Goal: Obtain resource: Obtain resource

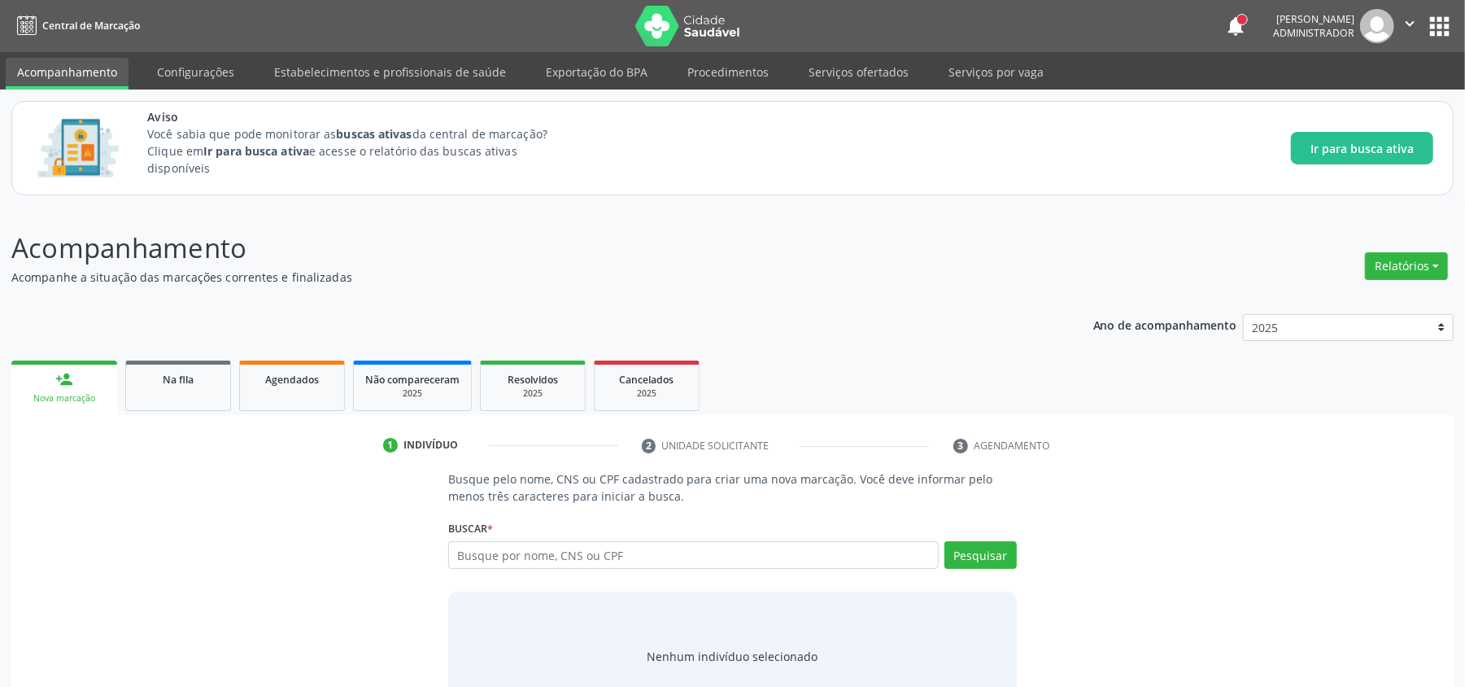
click at [1433, 24] on button "apps" at bounding box center [1439, 26] width 28 height 28
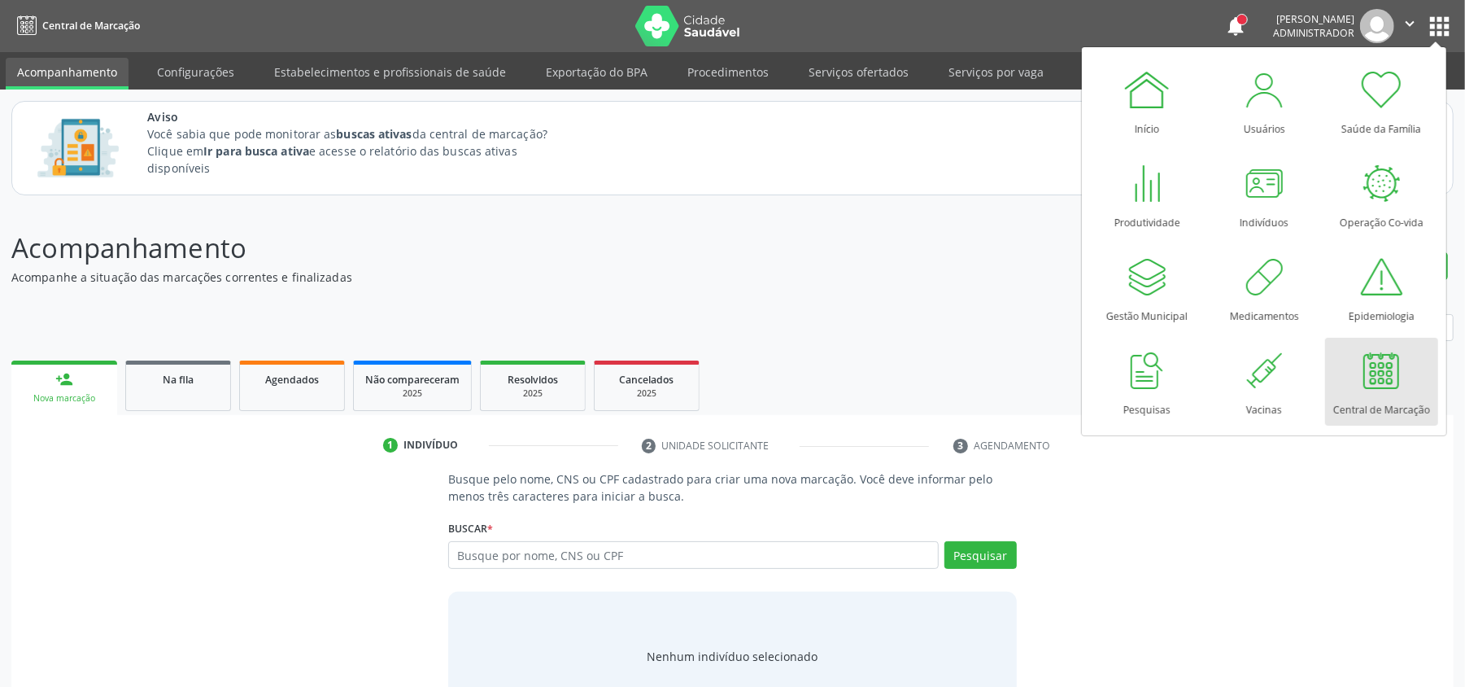
click at [814, 236] on p "Acompanhamento" at bounding box center [515, 248] width 1009 height 41
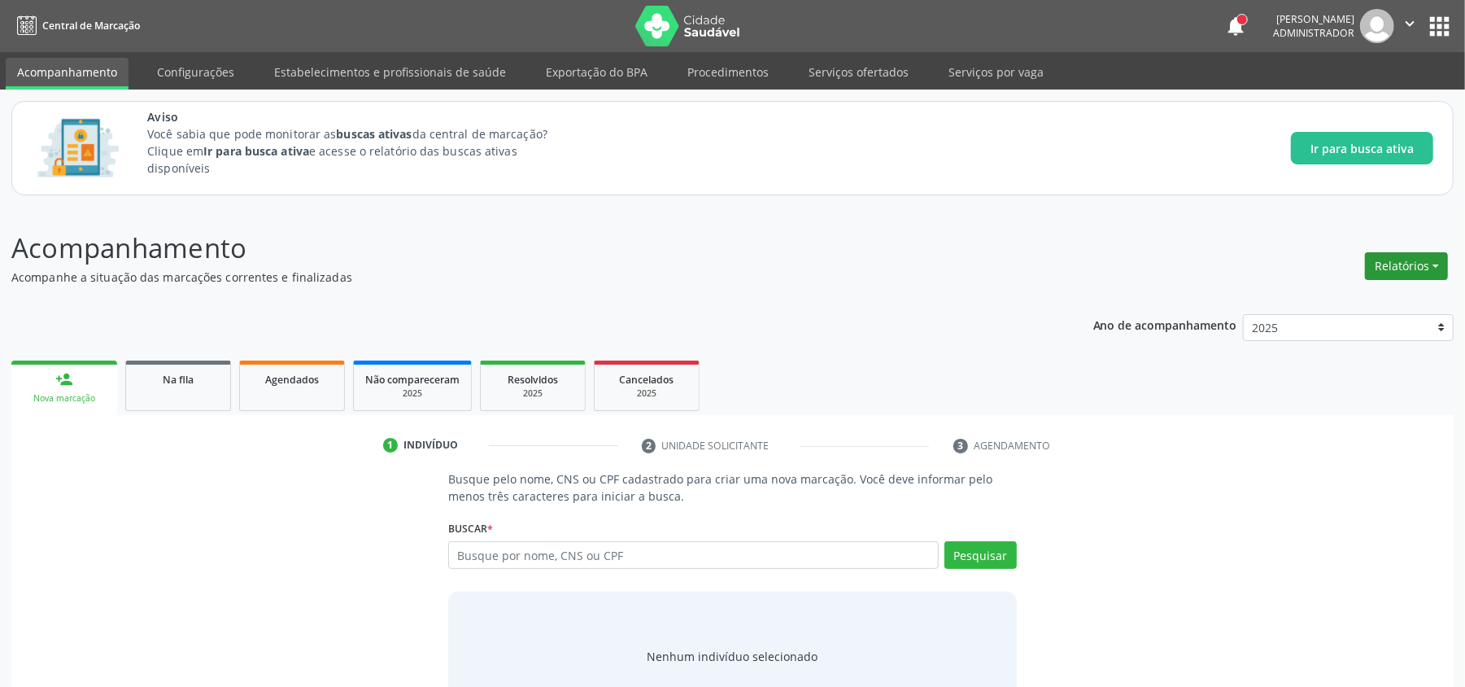
click at [1393, 264] on button "Relatórios" at bounding box center [1406, 266] width 83 height 28
click at [1309, 348] on link "Agendamentos" at bounding box center [1361, 347] width 175 height 23
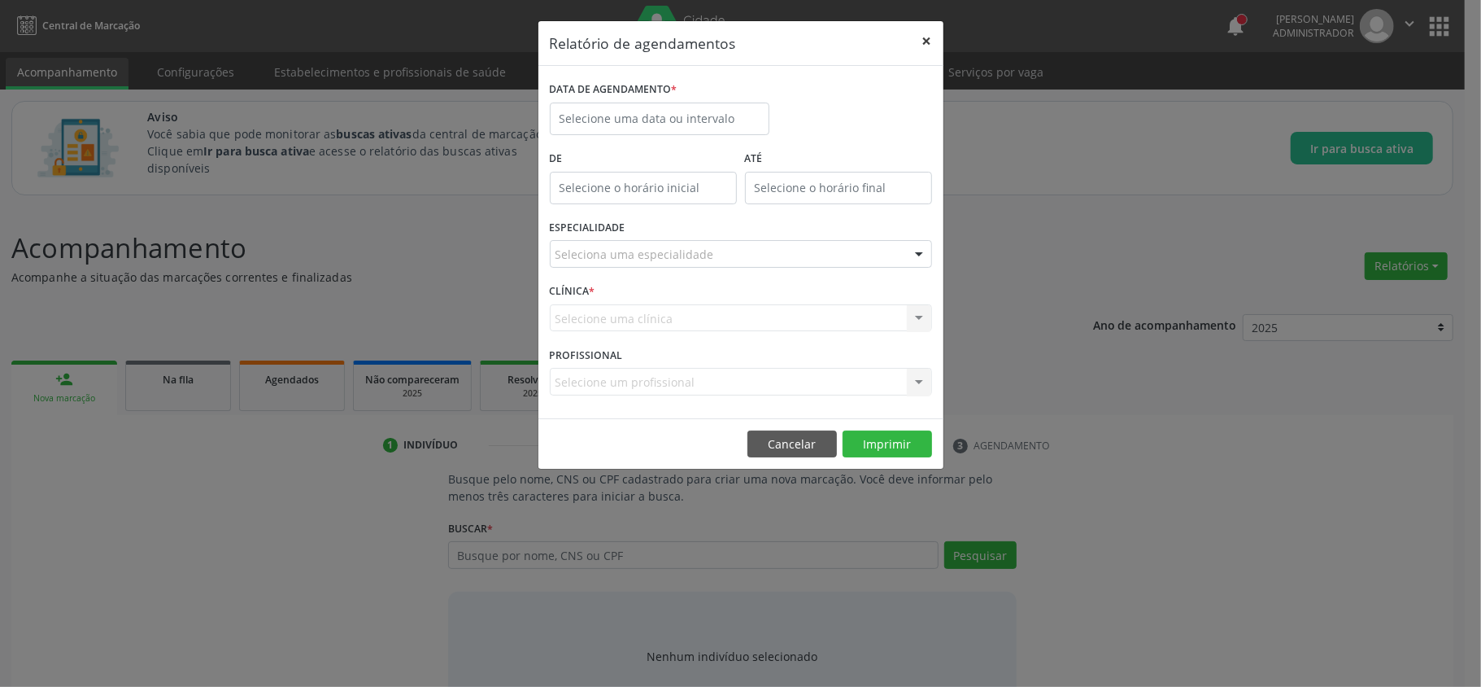
click at [929, 41] on button "×" at bounding box center [927, 41] width 33 height 40
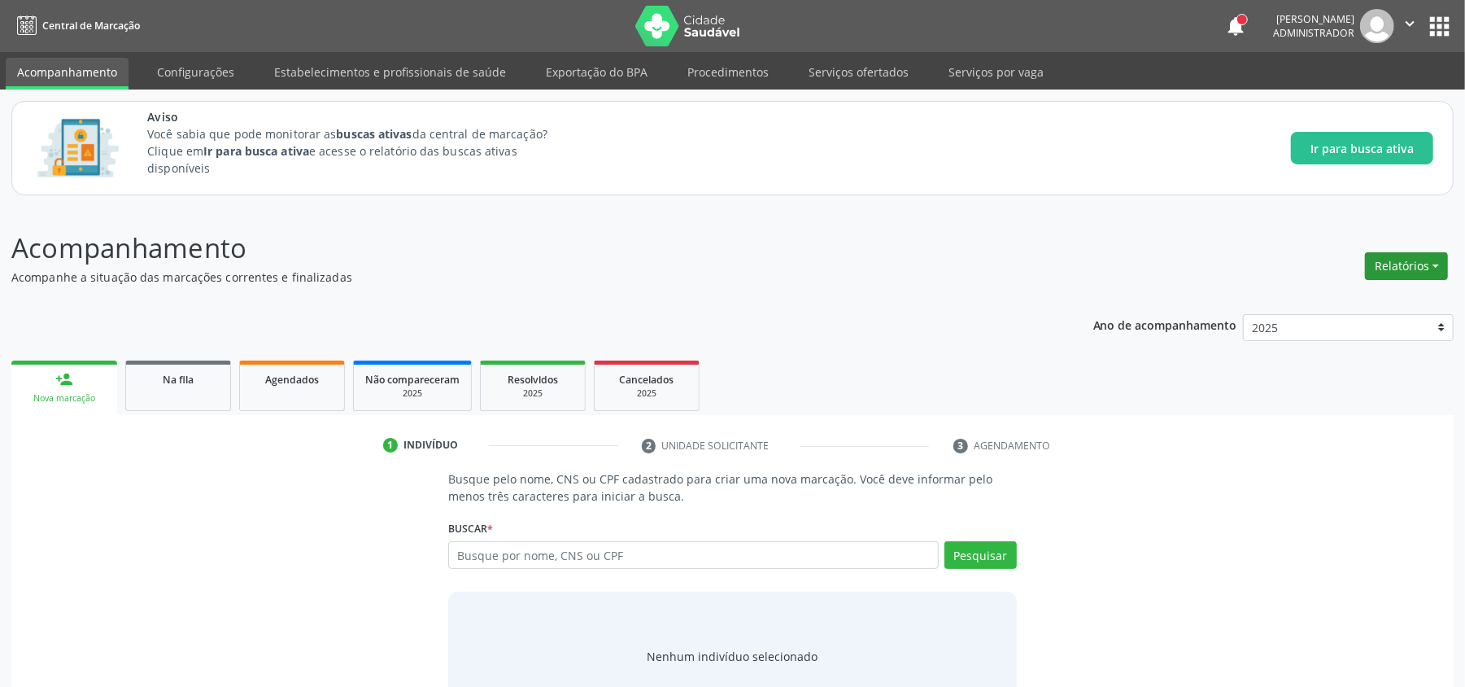
click at [1406, 255] on button "Relatórios" at bounding box center [1406, 266] width 83 height 28
click at [1321, 325] on link "Consolidado" at bounding box center [1361, 324] width 175 height 23
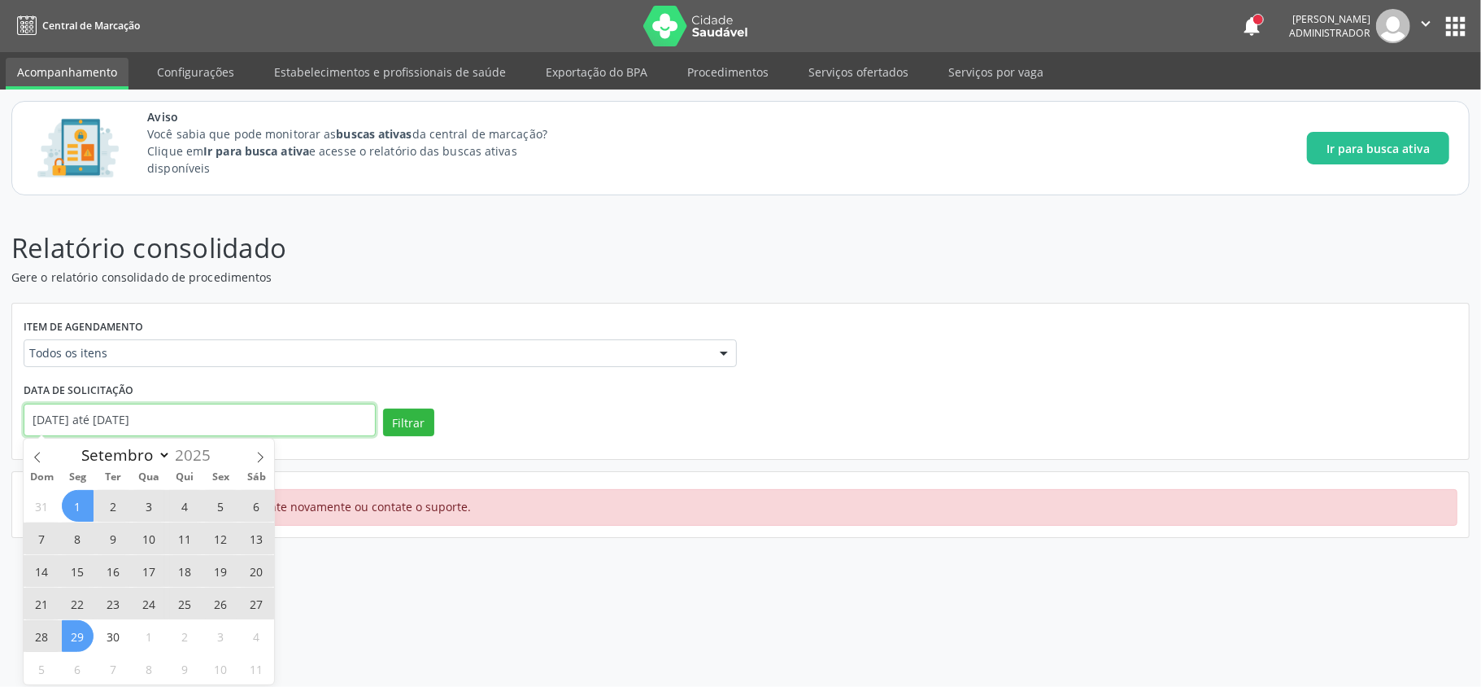
click at [186, 412] on input "[DATE] até [DATE]" at bounding box center [200, 419] width 352 height 33
click at [247, 316] on div "Item de agendamento Todos os itens Todos os itens 0304070076 - .Quimioterapia d…" at bounding box center [380, 346] width 721 height 63
select select "8"
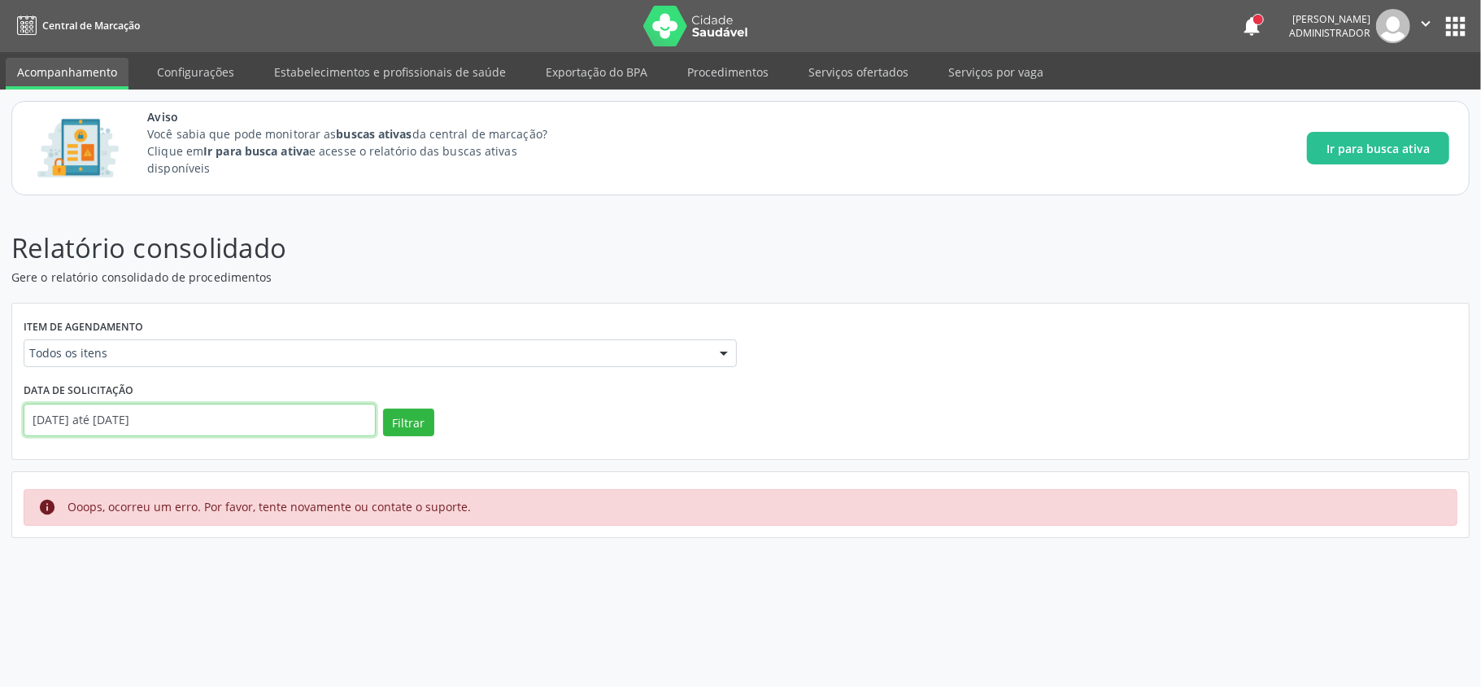
click at [121, 424] on input "[DATE] até [DATE]" at bounding box center [200, 419] width 352 height 33
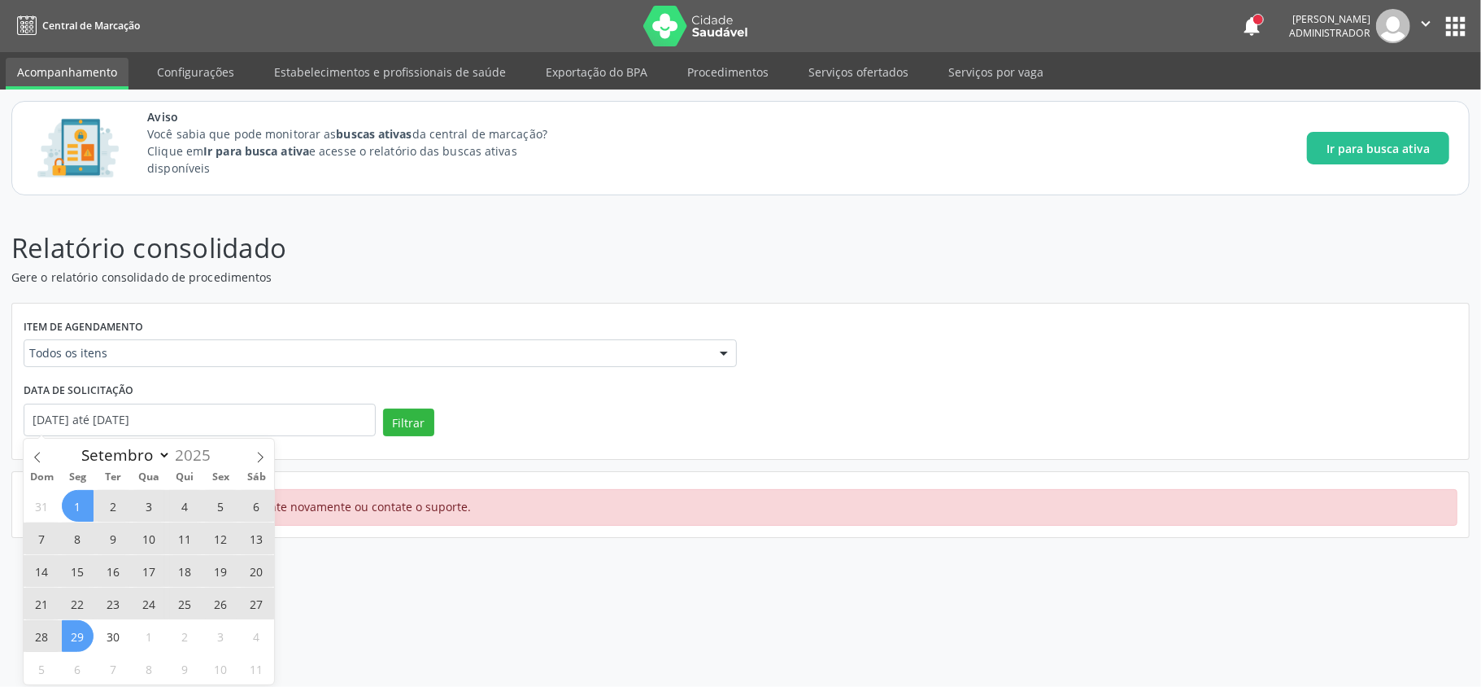
click at [76, 505] on span "1" at bounding box center [78, 506] width 32 height 32
type input "[DATE]"
drag, startPoint x: 109, startPoint y: 639, endPoint x: 124, endPoint y: 636, distance: 15.6
click at [111, 639] on span "30" at bounding box center [114, 636] width 32 height 32
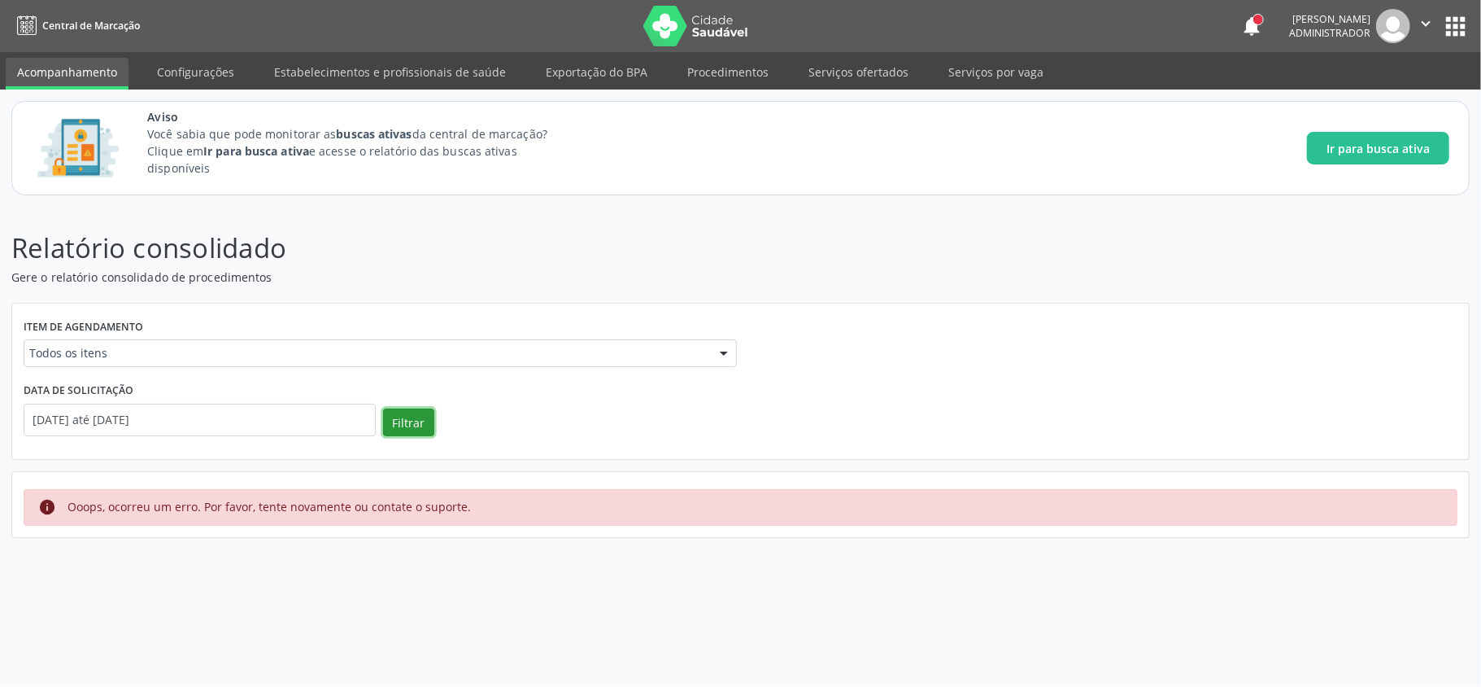
click at [408, 427] on button "Filtrar" at bounding box center [408, 422] width 51 height 28
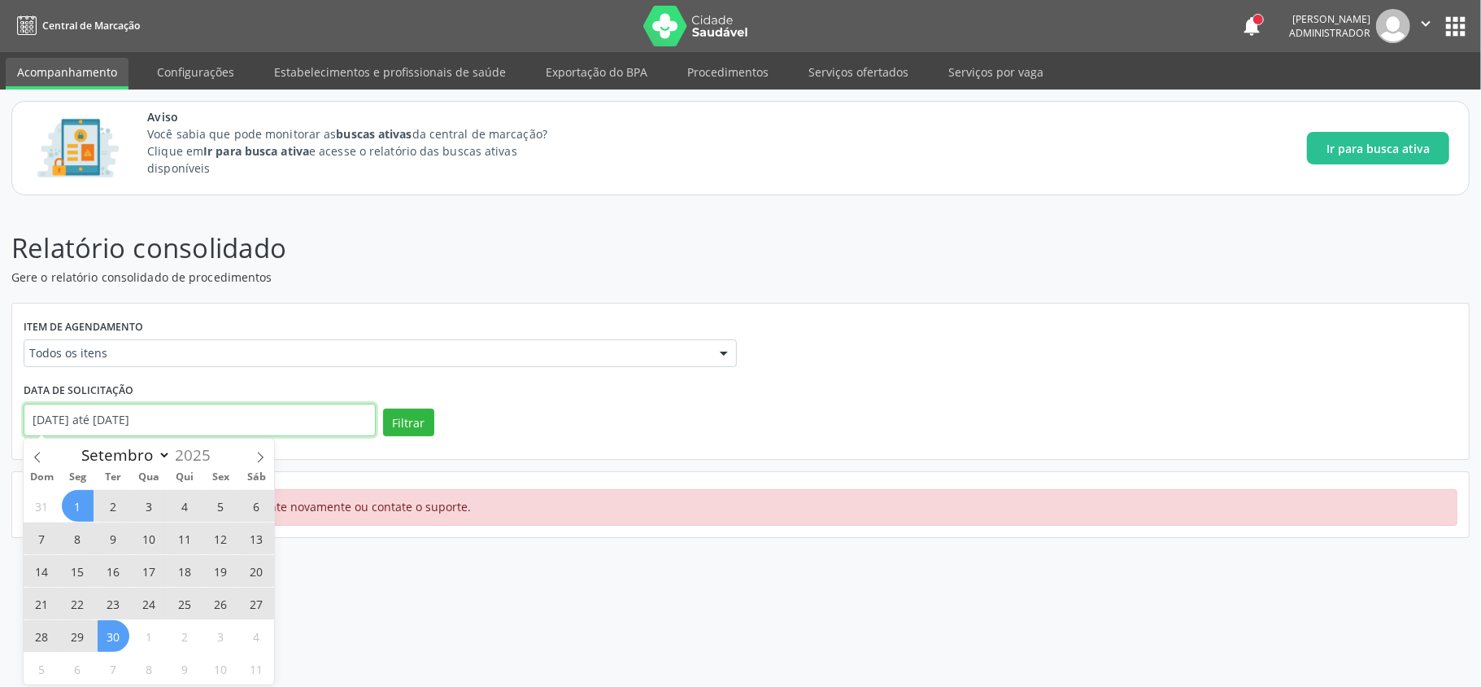
click at [151, 415] on input "[DATE] até [DATE]" at bounding box center [200, 419] width 352 height 33
click at [102, 453] on select "Janeiro Fevereiro Março Abril Maio Junho Julho Agosto Setembro Outubro Novembro…" at bounding box center [123, 454] width 98 height 23
select select "7"
click at [74, 444] on select "Janeiro Fevereiro Março Abril Maio Junho Julho Agosto Setembro Outubro Novembro…" at bounding box center [123, 454] width 98 height 23
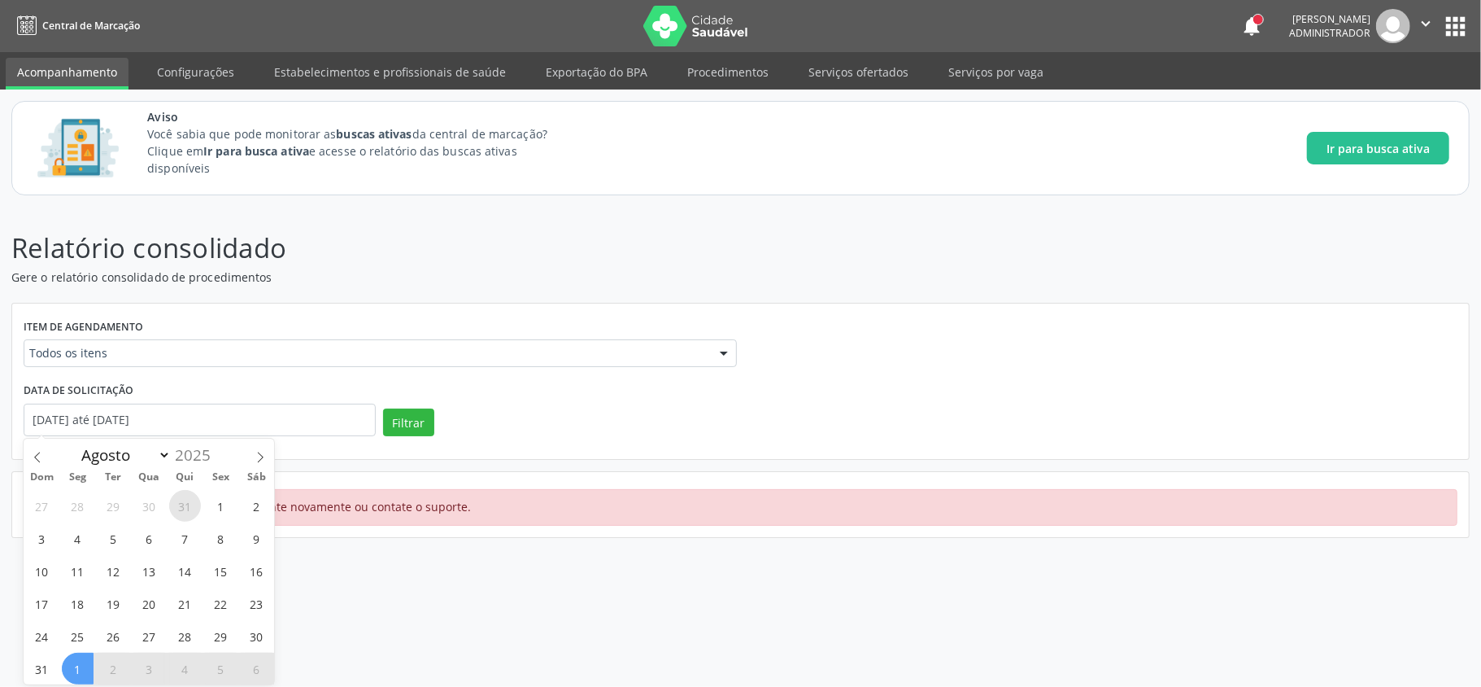
click at [198, 499] on span "31" at bounding box center [185, 506] width 32 height 32
type input "[DATE]"
click at [215, 503] on span "1" at bounding box center [221, 506] width 32 height 32
click at [147, 418] on input "[DATE] até [DATE]" at bounding box center [200, 419] width 352 height 33
click at [216, 505] on span "1" at bounding box center [221, 506] width 32 height 32
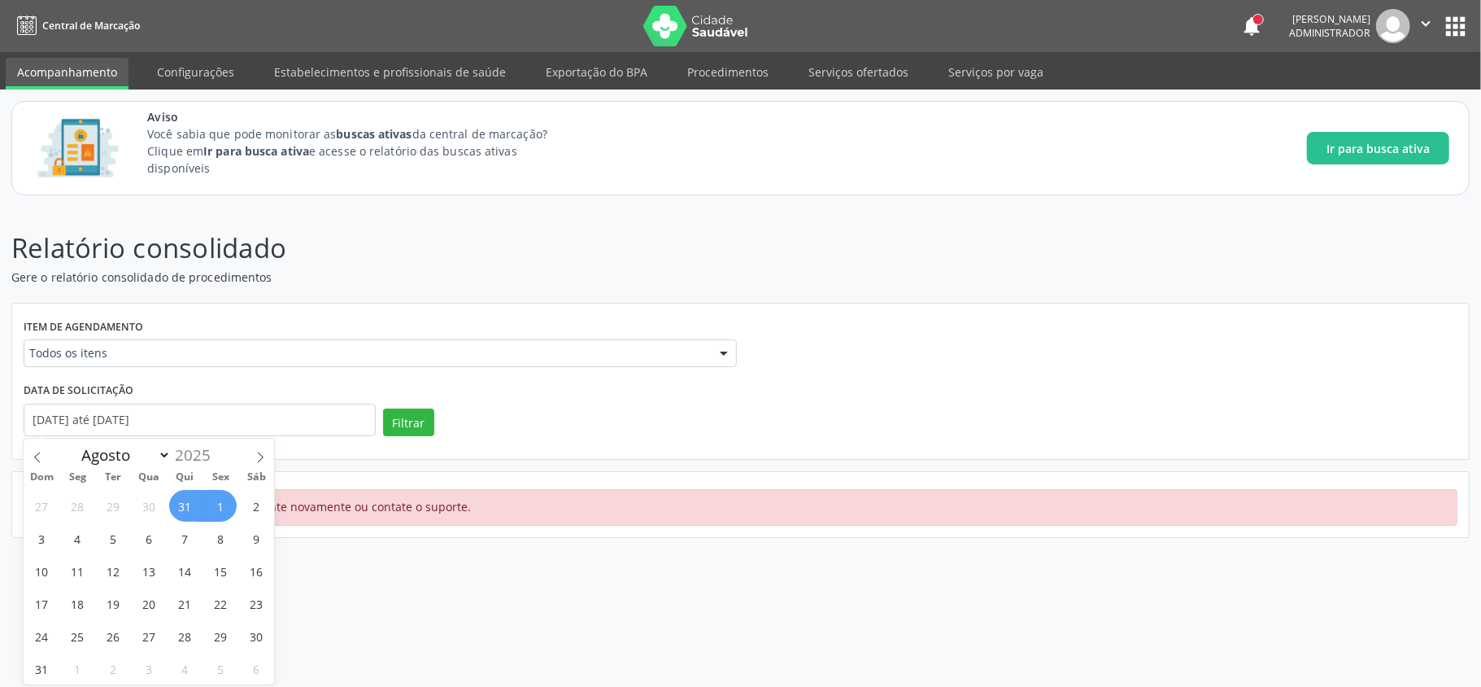
type input "[DATE]"
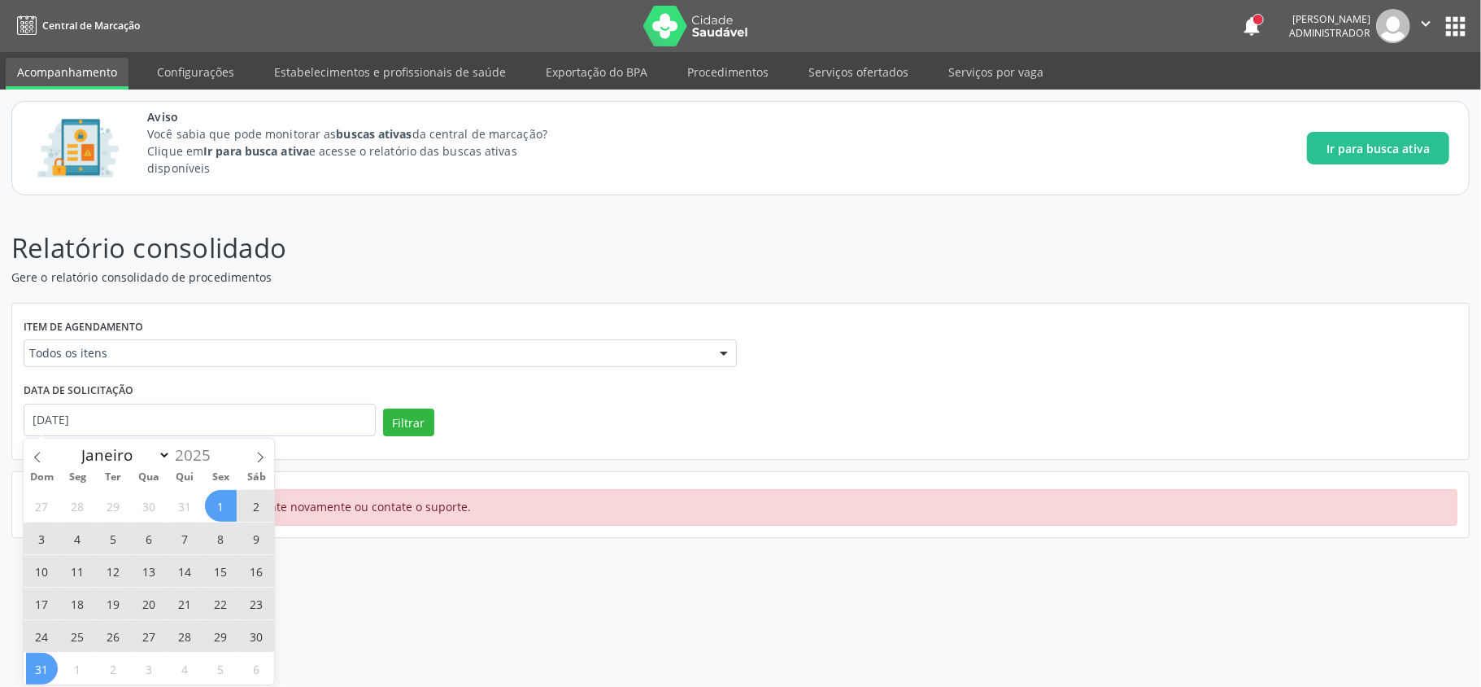
click at [46, 661] on span "31" at bounding box center [42, 668] width 32 height 32
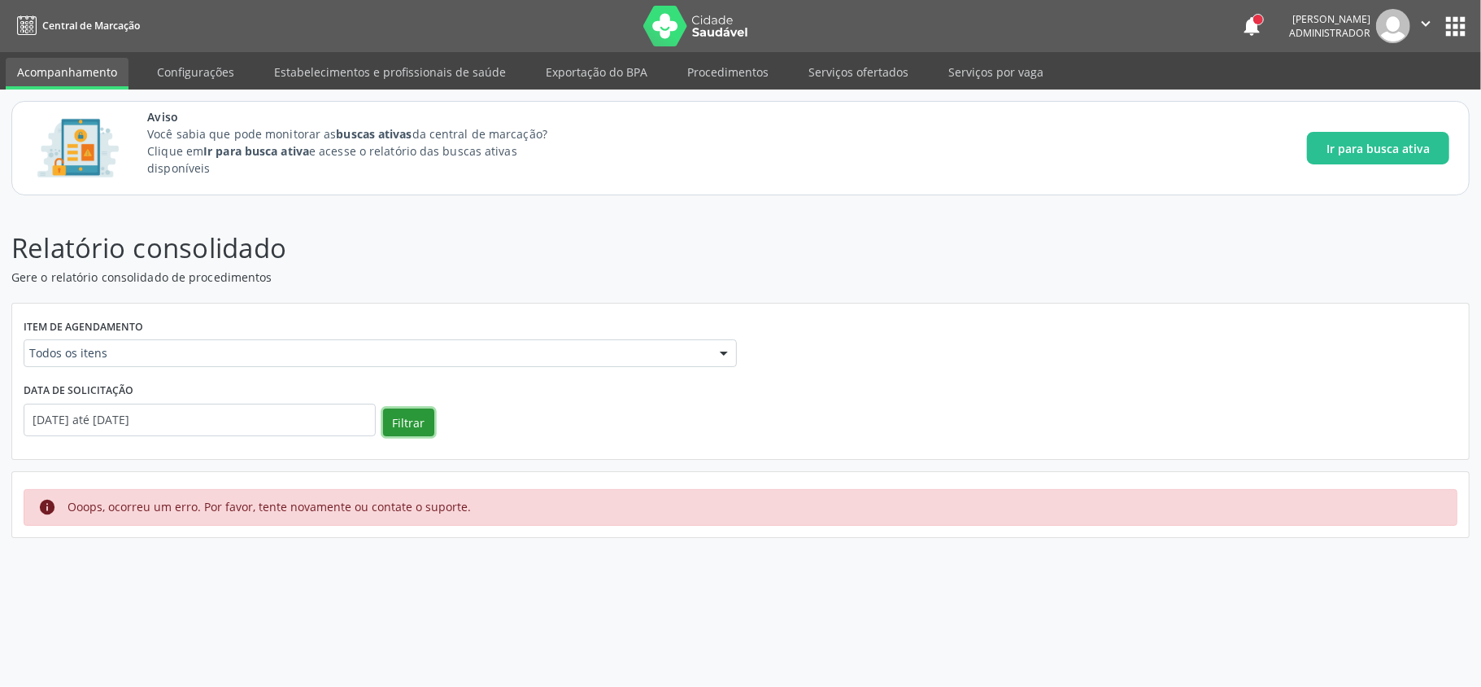
click at [403, 420] on button "Filtrar" at bounding box center [408, 422] width 51 height 28
click at [1350, 151] on span "Ir para busca ativa" at bounding box center [1378, 148] width 103 height 17
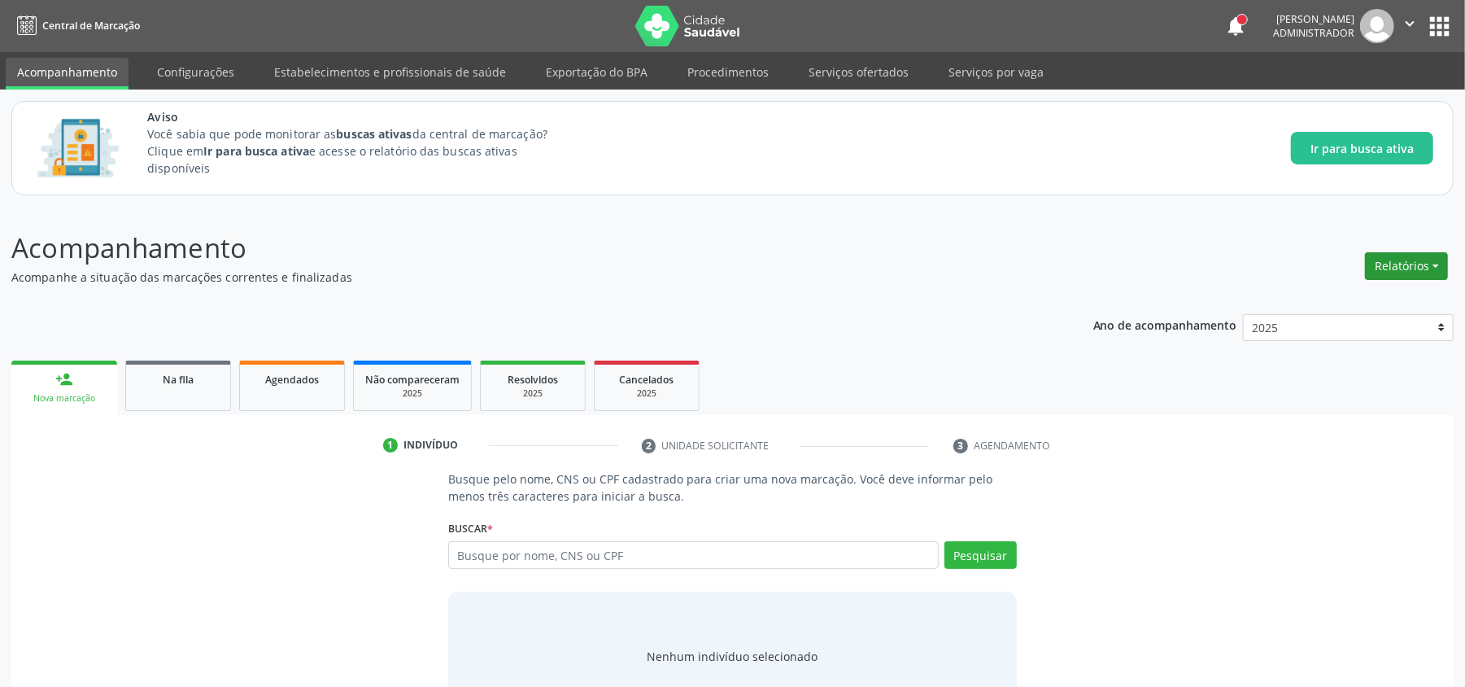
click at [1410, 271] on button "Relatórios" at bounding box center [1406, 266] width 83 height 28
drag, startPoint x: 1338, startPoint y: 307, endPoint x: 1192, endPoint y: 329, distance: 147.4
click at [1338, 306] on link "Acompanhamento" at bounding box center [1361, 301] width 175 height 23
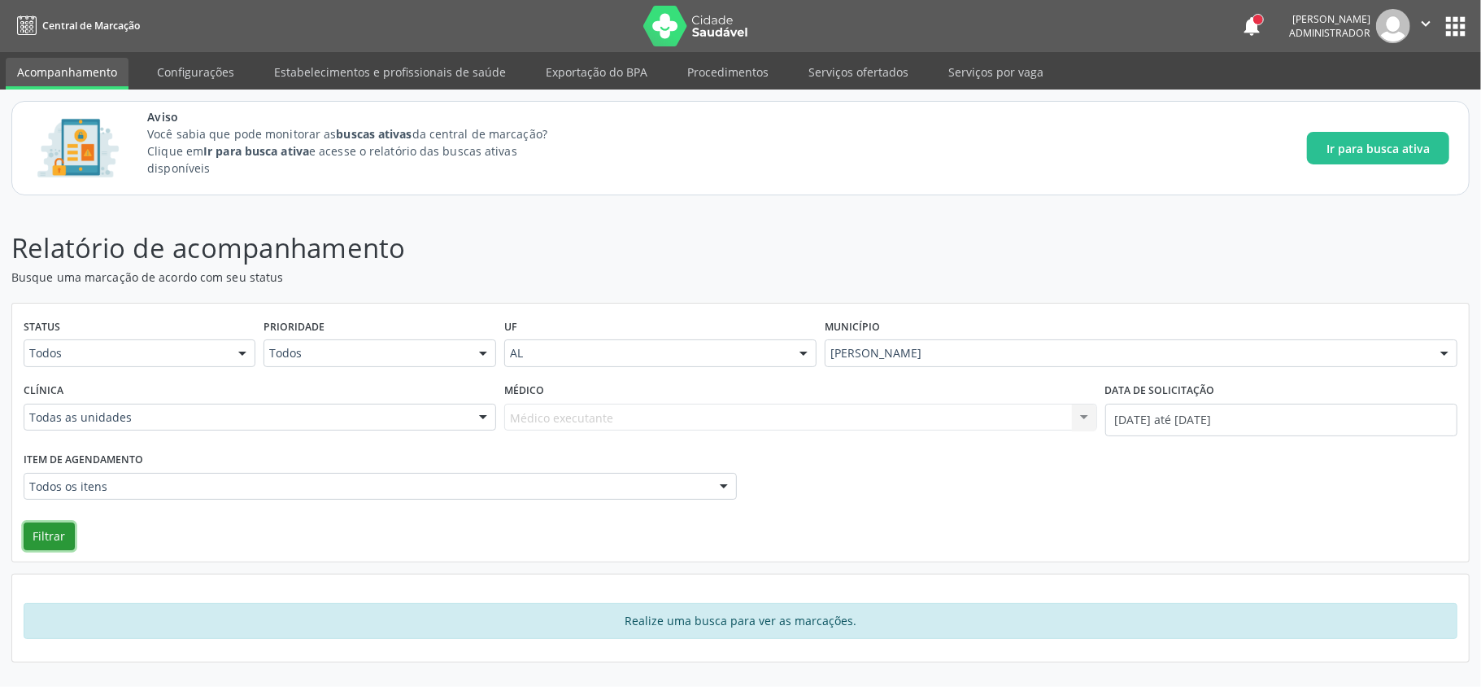
click at [30, 538] on button "Filtrar" at bounding box center [49, 536] width 51 height 28
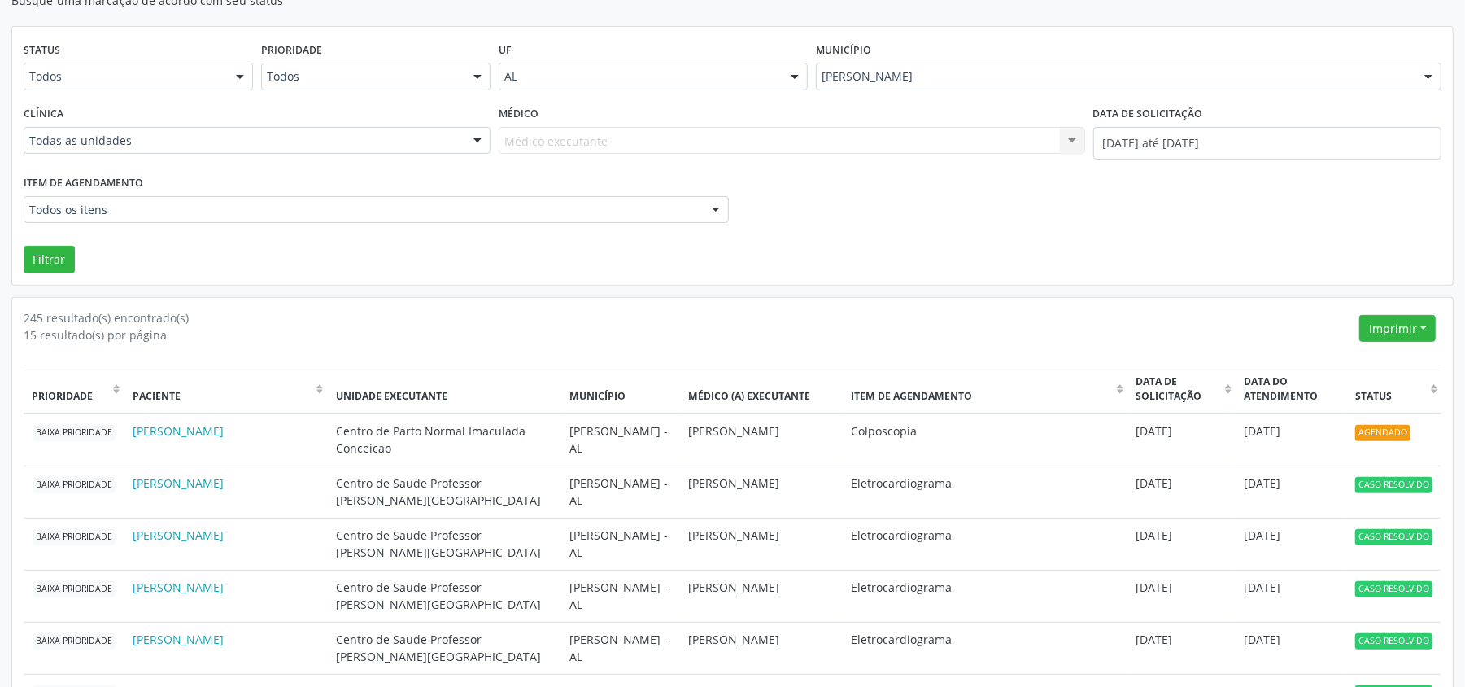
scroll to position [325, 0]
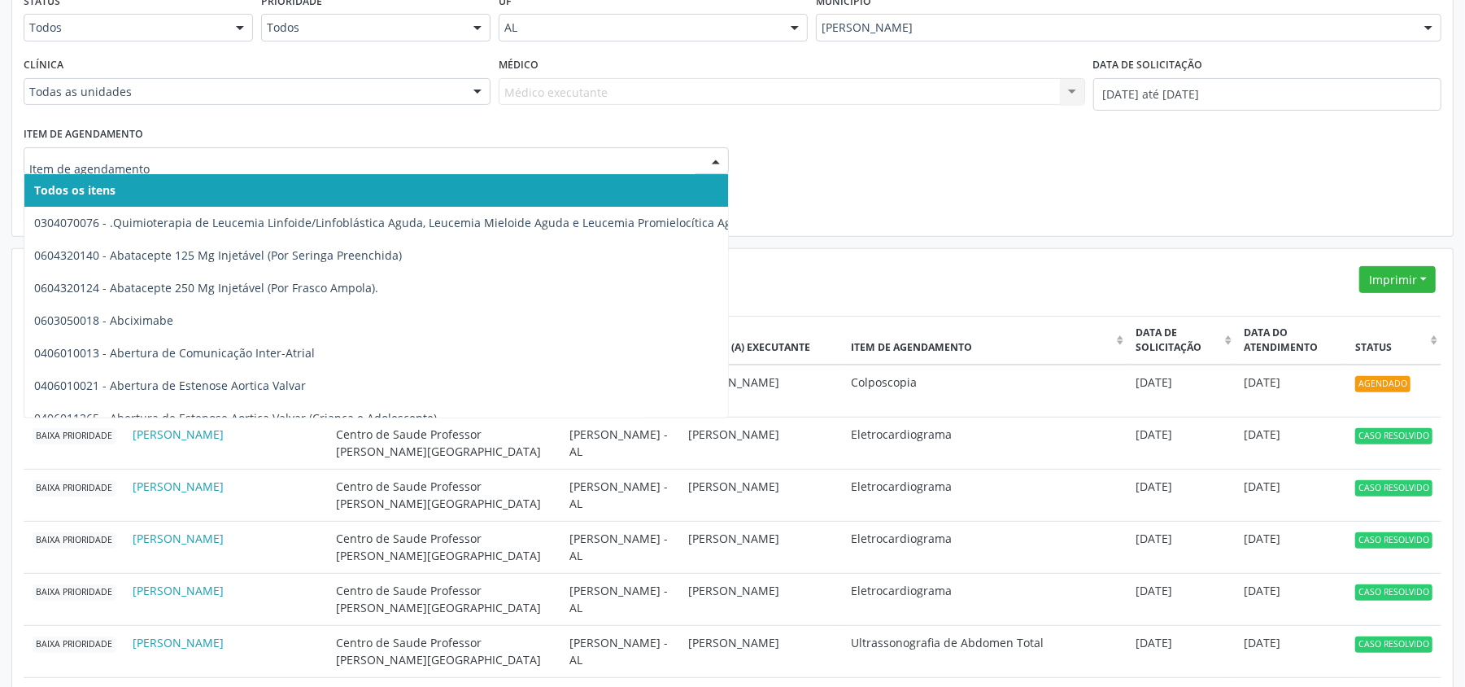
click at [304, 115] on div "Clínica Todas as unidades Todas as unidades Aeronave Baron 58 Aeronave Cessna A…" at bounding box center [257, 87] width 475 height 69
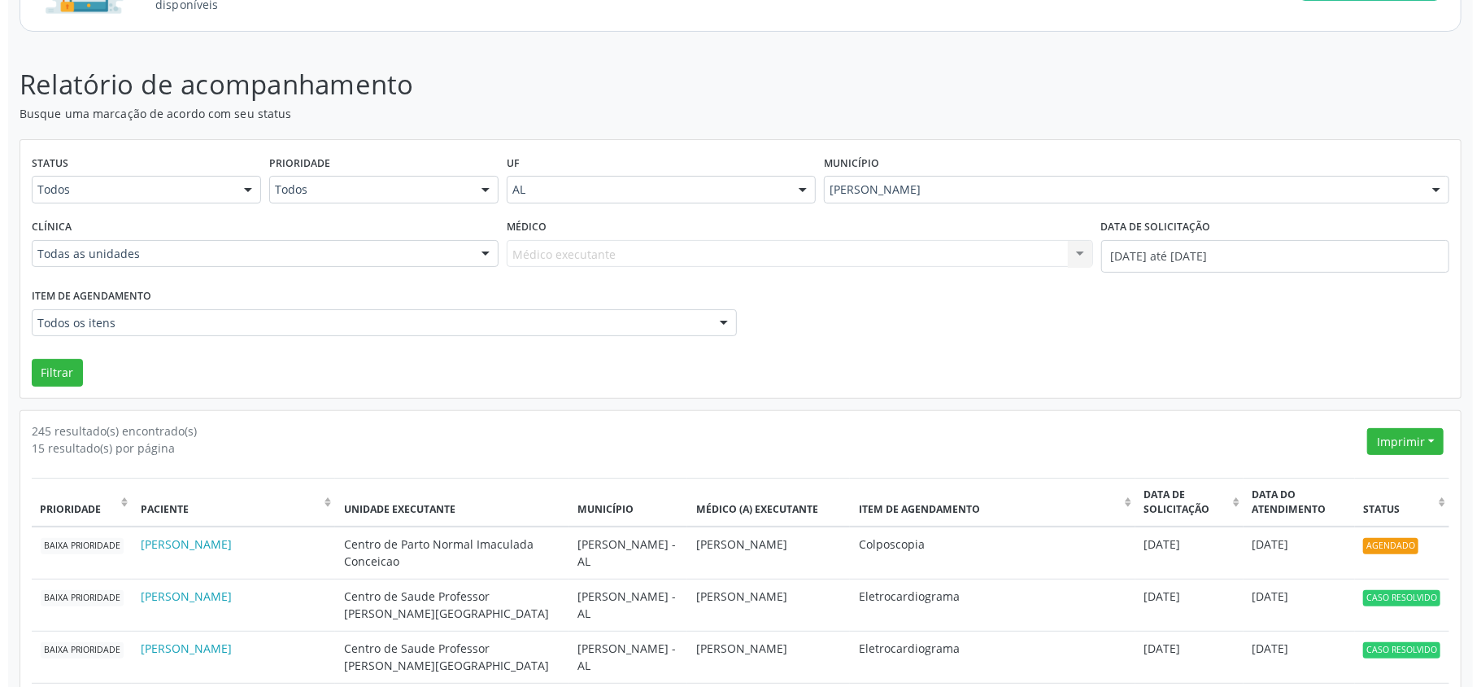
scroll to position [0, 0]
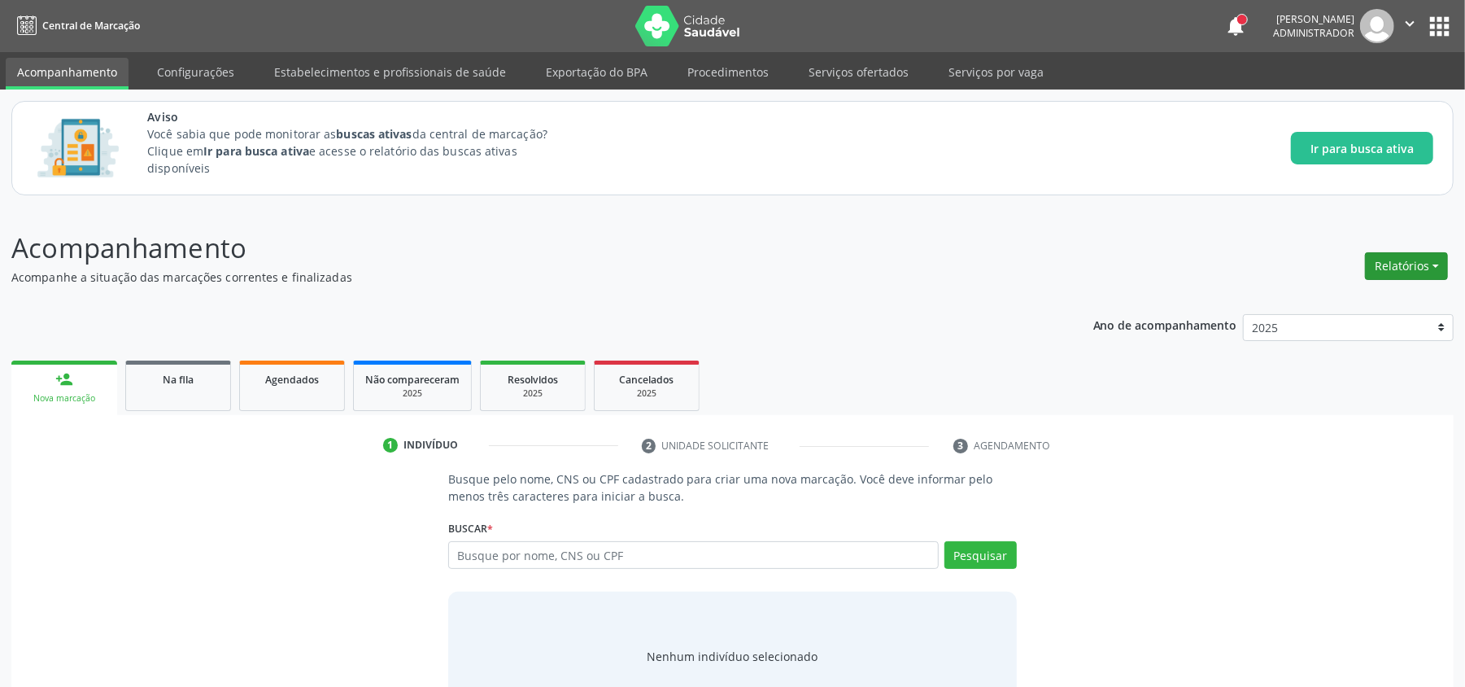
click at [1406, 261] on button "Relatórios" at bounding box center [1406, 266] width 83 height 28
click at [1328, 381] on link "Procedimentos realizados" at bounding box center [1361, 370] width 175 height 23
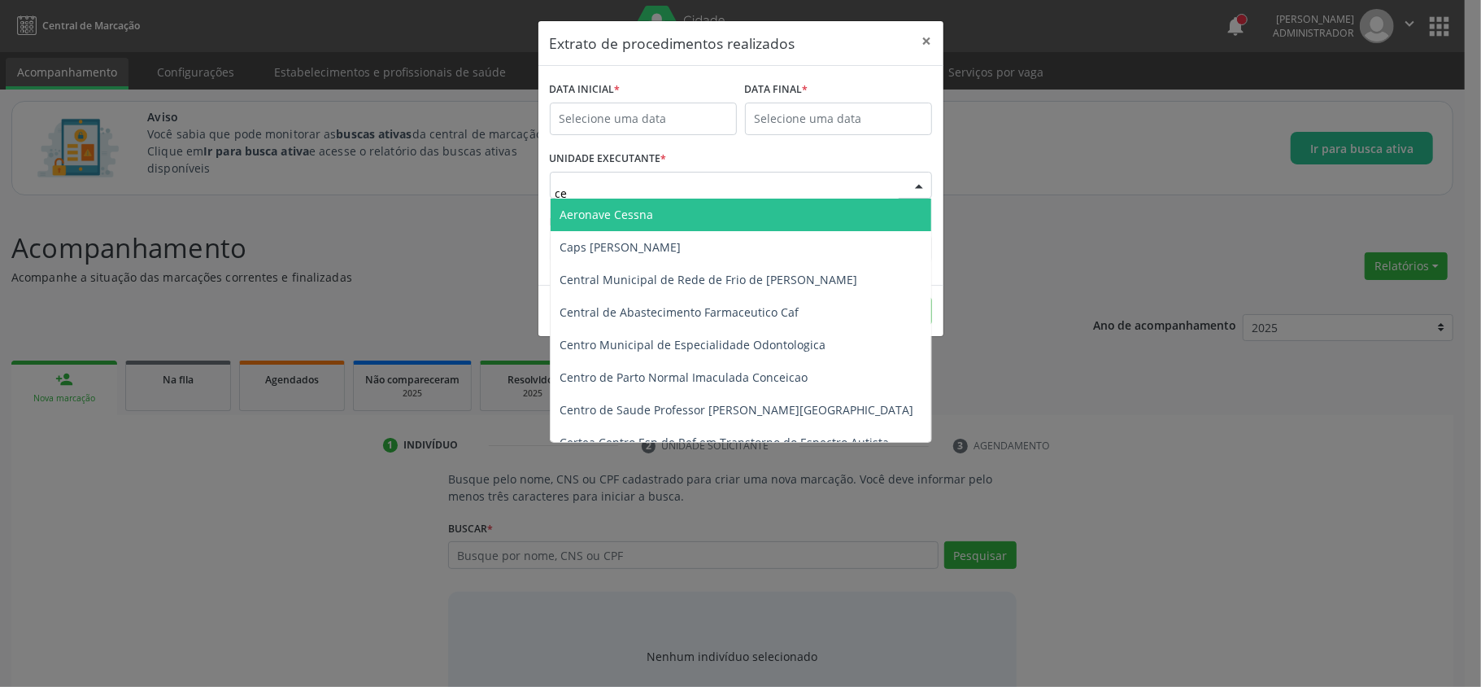
type input "c"
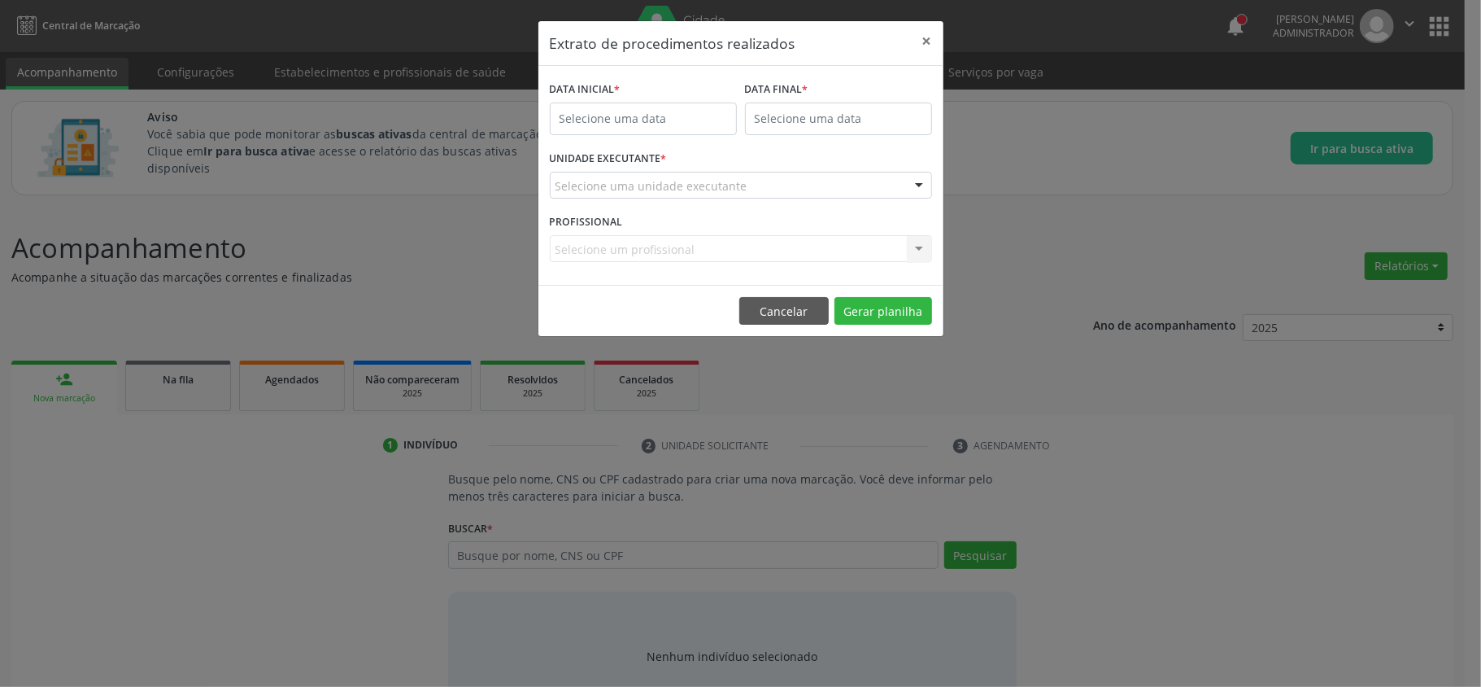
click at [1427, 271] on div "Extrato de procedimentos realizados × DATA INICIAL * DATA FINAL * UNIDADE EXECU…" at bounding box center [740, 343] width 1481 height 687
click at [1423, 264] on div "Extrato de procedimentos realizados × DATA INICIAL * DATA FINAL * UNIDADE EXECU…" at bounding box center [740, 343] width 1481 height 687
click at [784, 313] on button "Cancelar" at bounding box center [783, 311] width 89 height 28
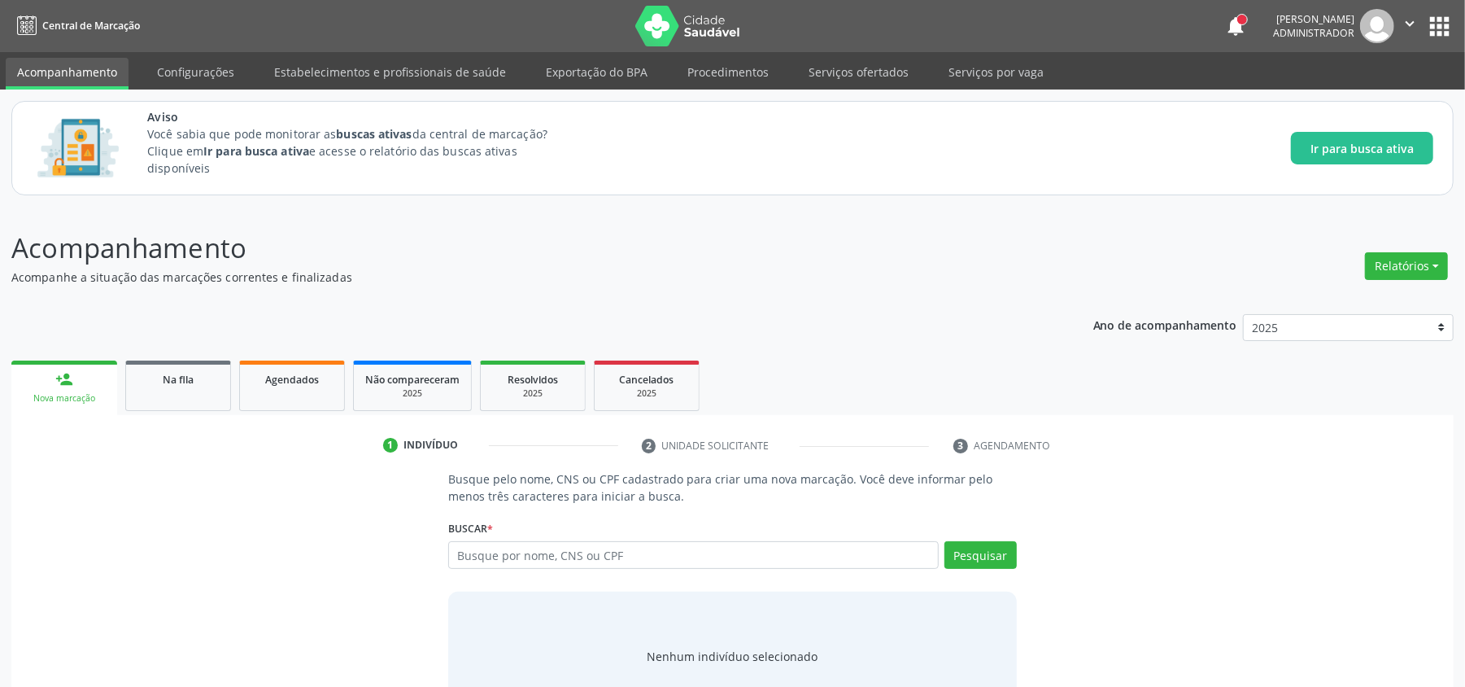
click at [1402, 248] on div "Relatórios Acompanhamento Consolidado Agendamentos Procedimentos realizados" at bounding box center [1406, 265] width 94 height 39
click at [1399, 264] on button "Relatórios" at bounding box center [1406, 266] width 83 height 28
click at [1325, 306] on link "Acompanhamento" at bounding box center [1361, 301] width 175 height 23
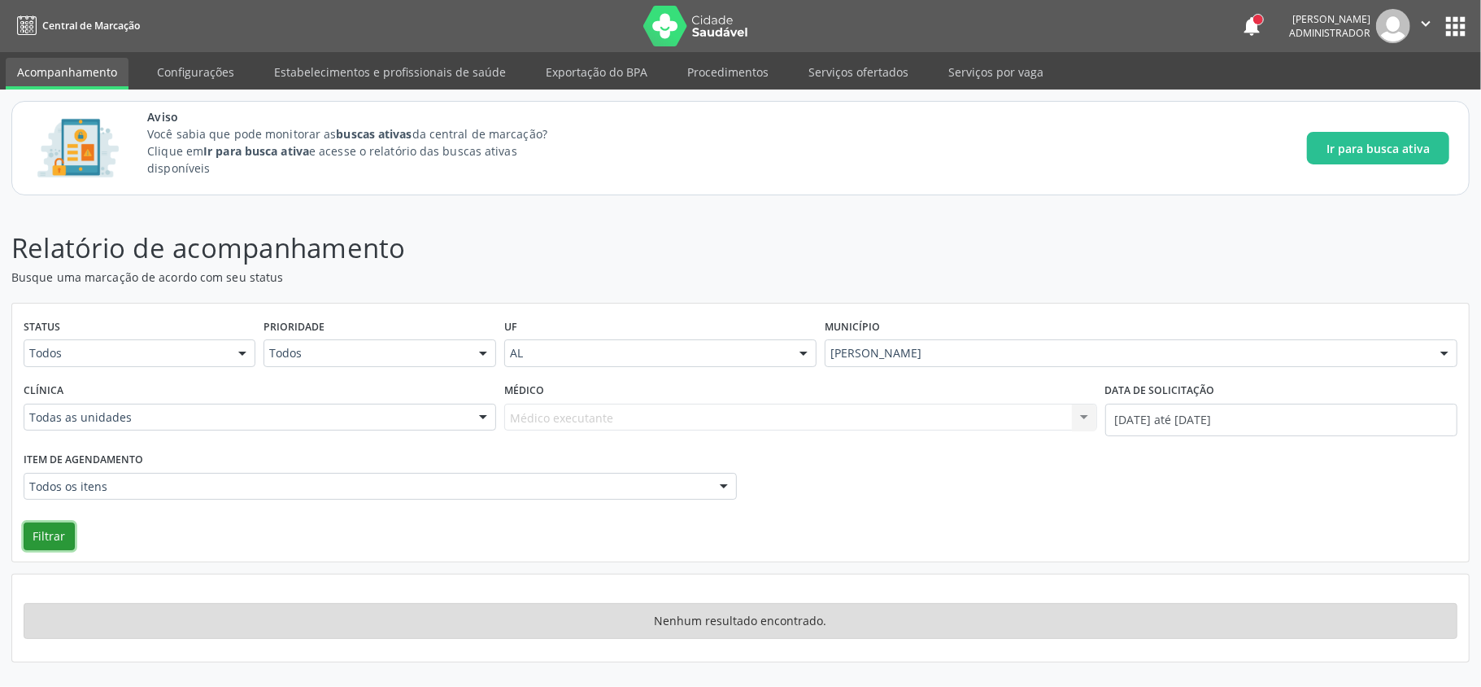
drag, startPoint x: 47, startPoint y: 532, endPoint x: 98, endPoint y: 525, distance: 51.7
click at [49, 531] on button "Filtrar" at bounding box center [49, 536] width 51 height 28
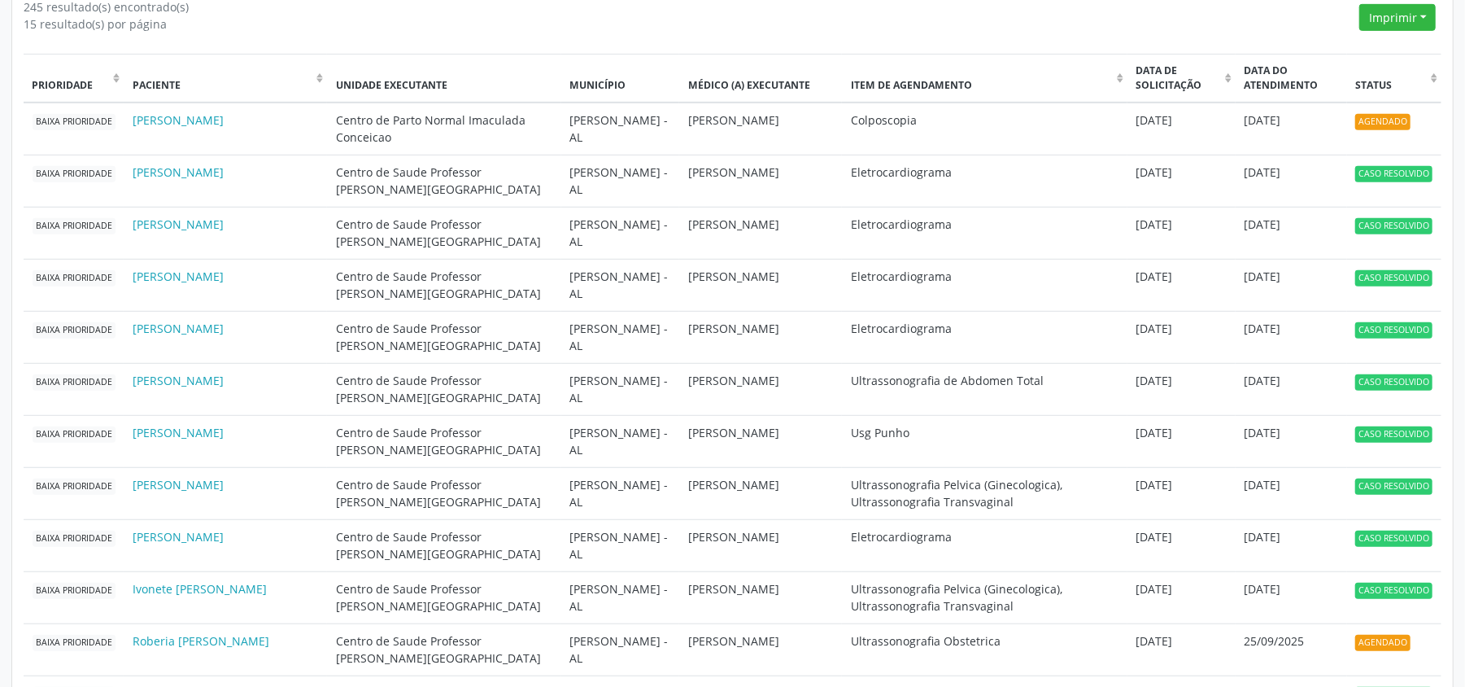
scroll to position [651, 0]
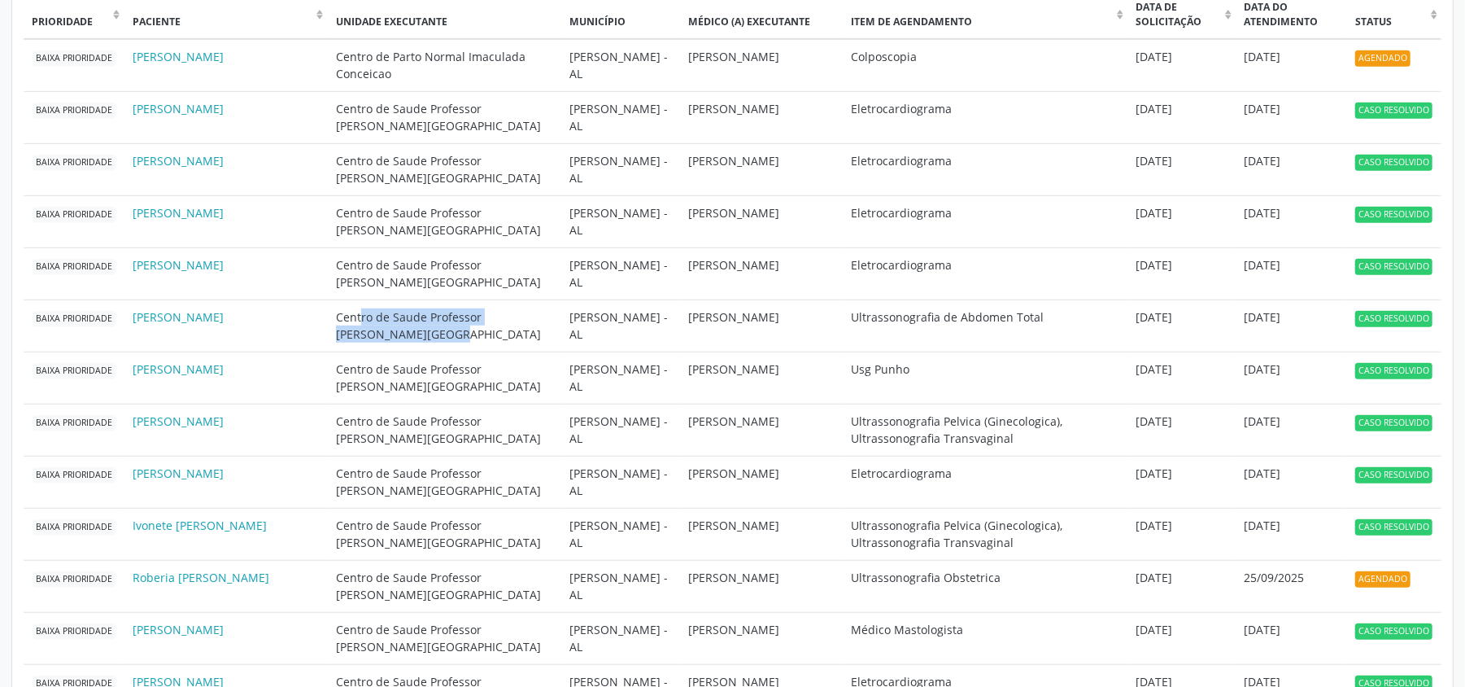
drag, startPoint x: 364, startPoint y: 320, endPoint x: 460, endPoint y: 336, distance: 96.4
click at [460, 336] on td "Centro de Saude Professor [PERSON_NAME][GEOGRAPHIC_DATA]" at bounding box center [443, 325] width 233 height 52
copy td "Centro de Saude Professor [PERSON_NAME][GEOGRAPHIC_DATA]"
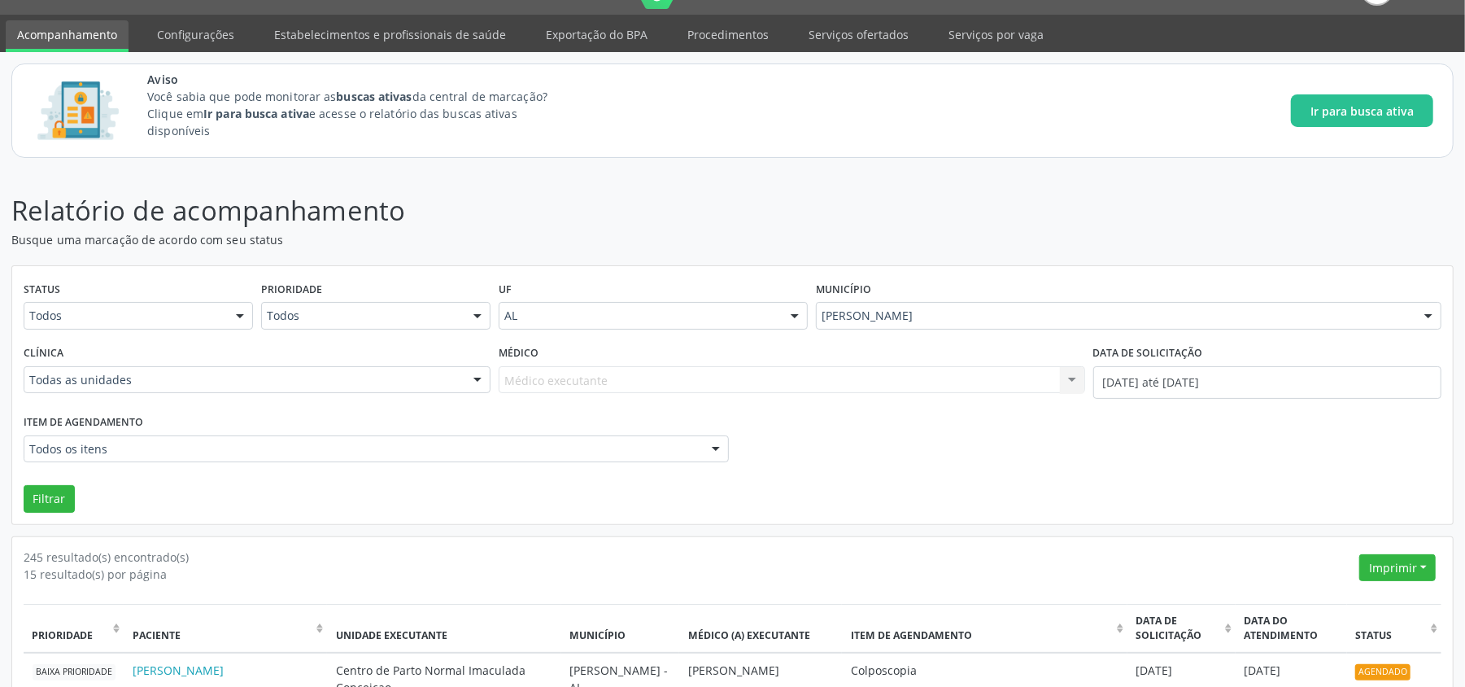
scroll to position [0, 0]
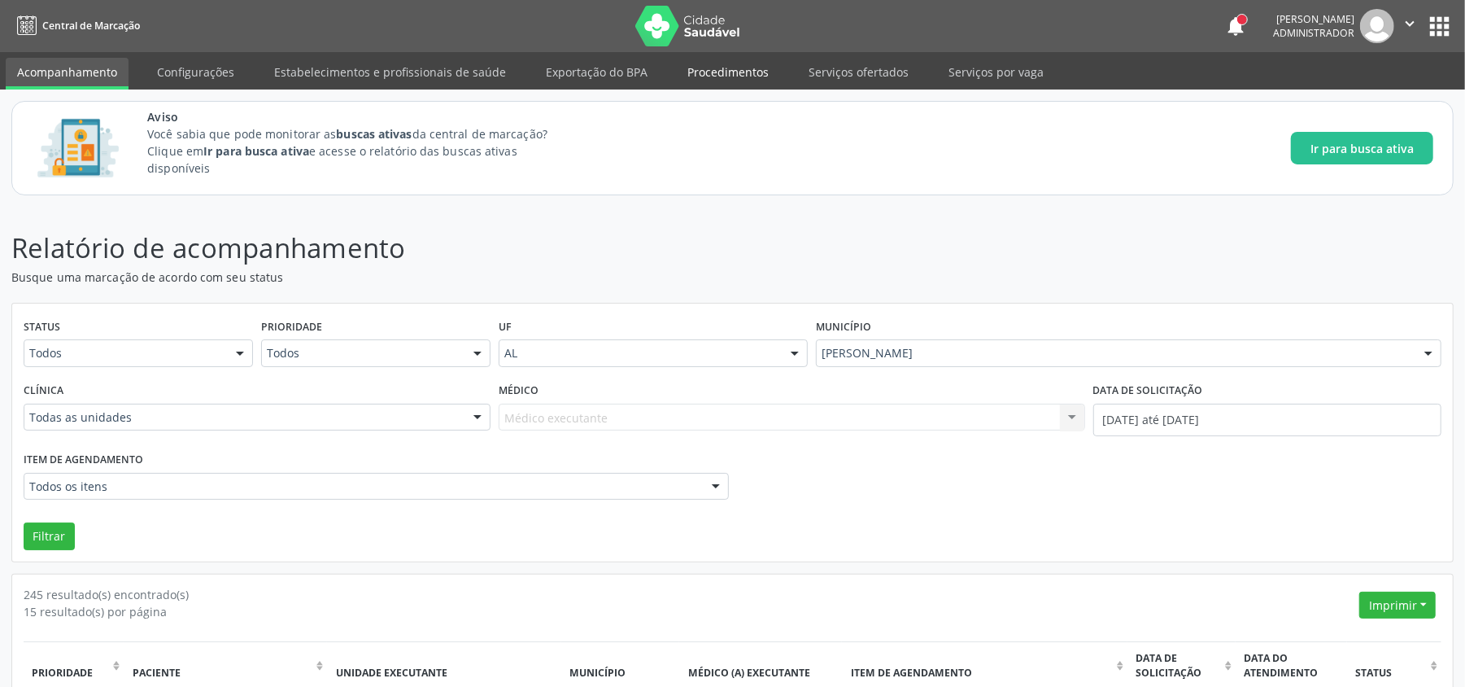
click at [713, 75] on link "Procedimentos" at bounding box center [728, 72] width 104 height 28
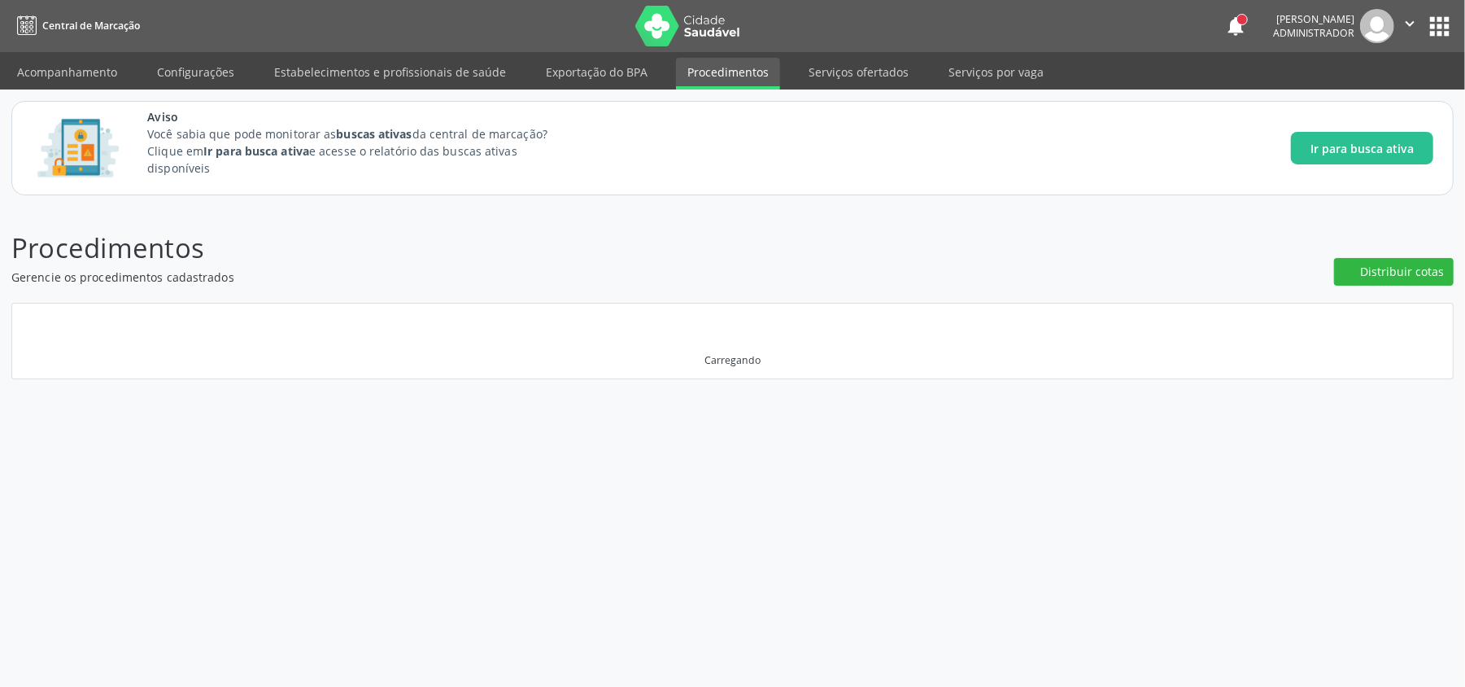
click at [17, 62] on link "Acompanhamento" at bounding box center [67, 72] width 123 height 28
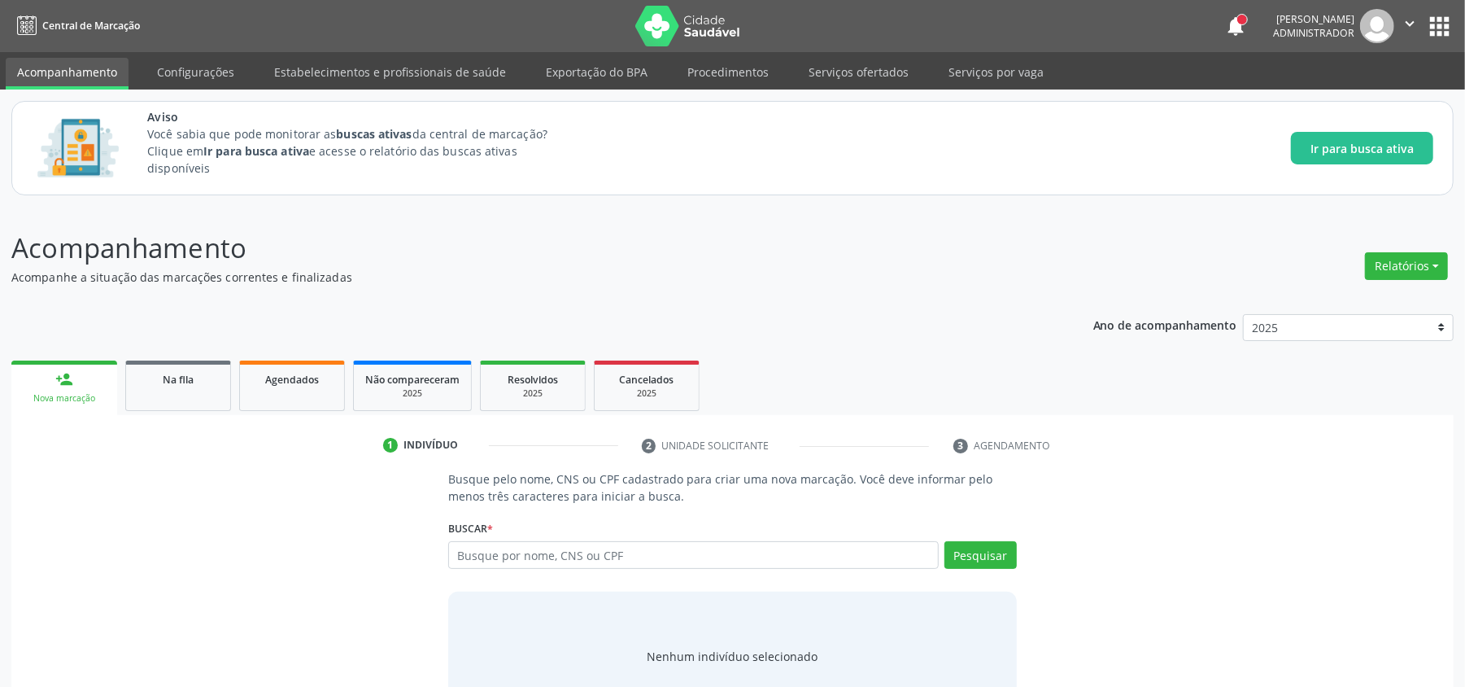
click at [53, 66] on link "Acompanhamento" at bounding box center [67, 74] width 123 height 32
click at [1390, 272] on button "Relatórios" at bounding box center [1406, 266] width 83 height 28
click at [1313, 372] on link "Procedimentos realizados" at bounding box center [1361, 370] width 175 height 23
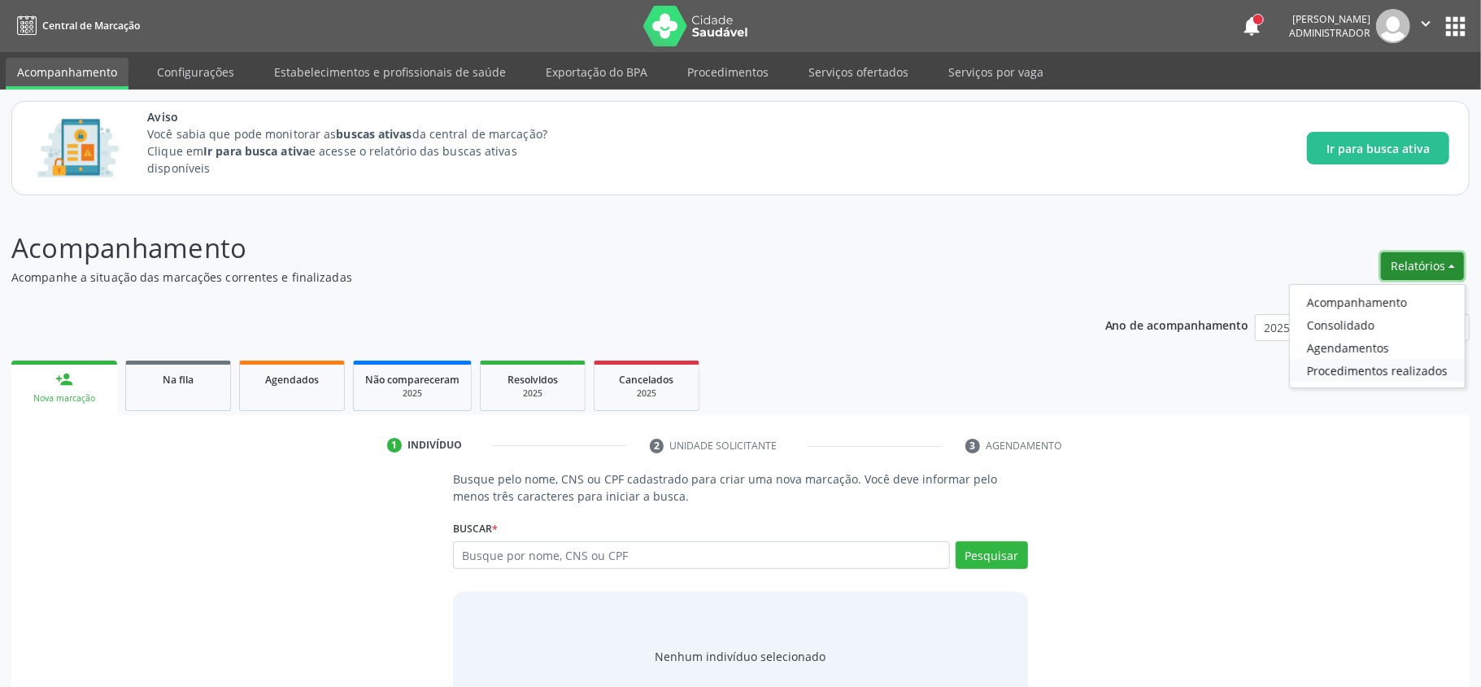
select select "8"
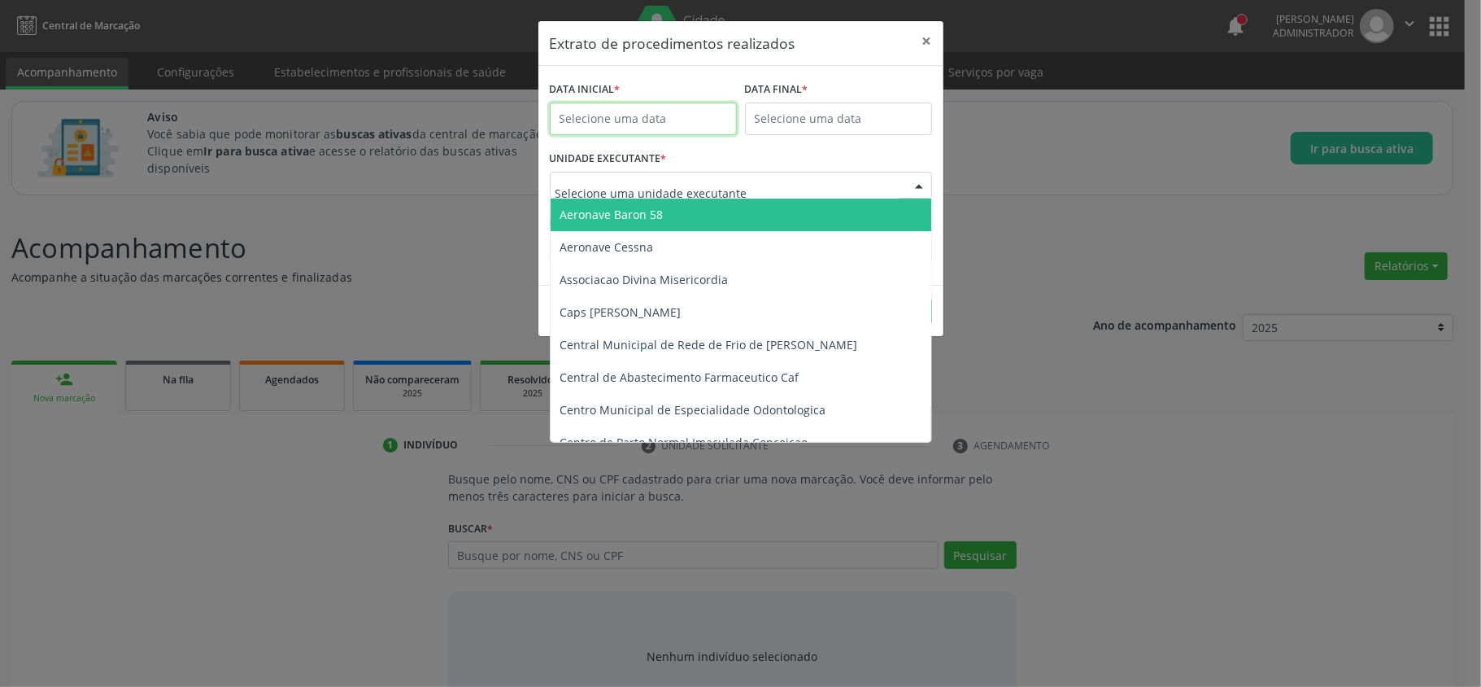
click at [643, 118] on input "text" at bounding box center [643, 118] width 187 height 33
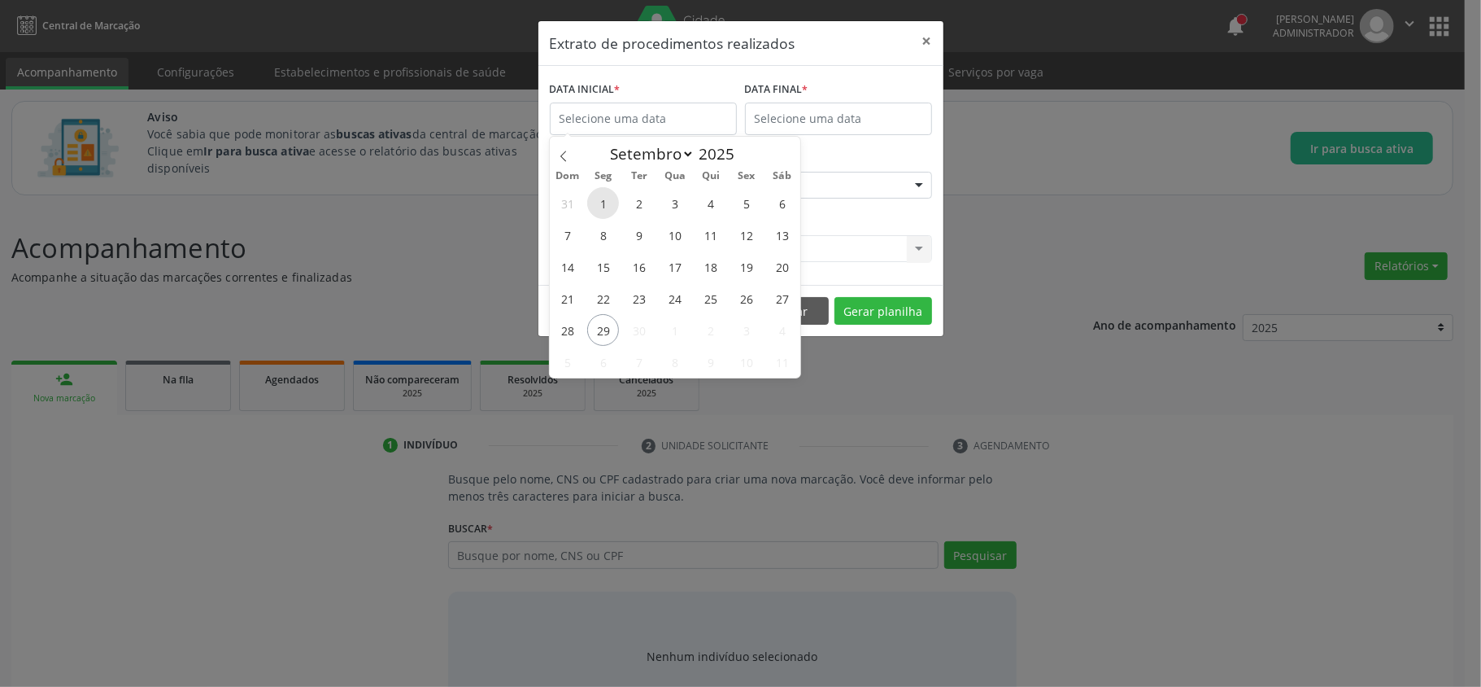
click at [599, 200] on span "1" at bounding box center [603, 203] width 32 height 32
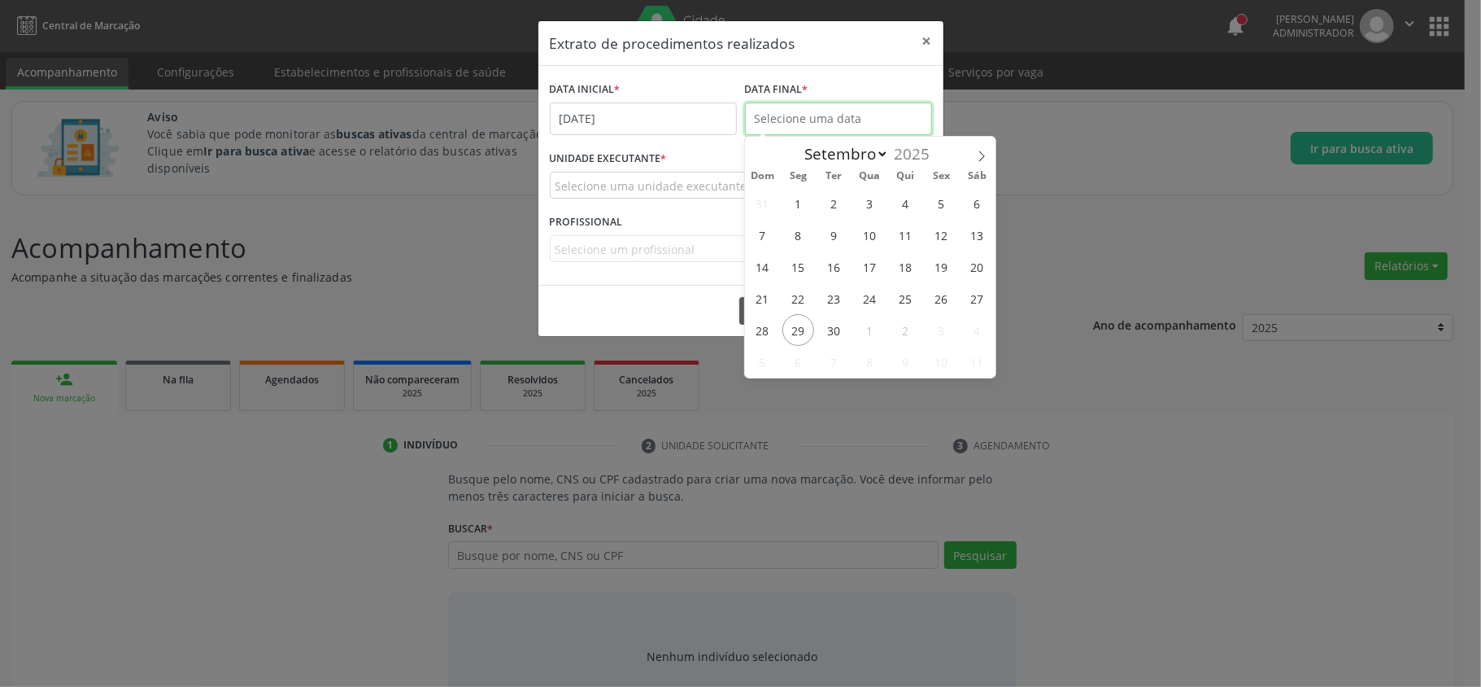
click at [781, 124] on input "text" at bounding box center [838, 118] width 187 height 33
click at [823, 333] on span "30" at bounding box center [834, 330] width 32 height 32
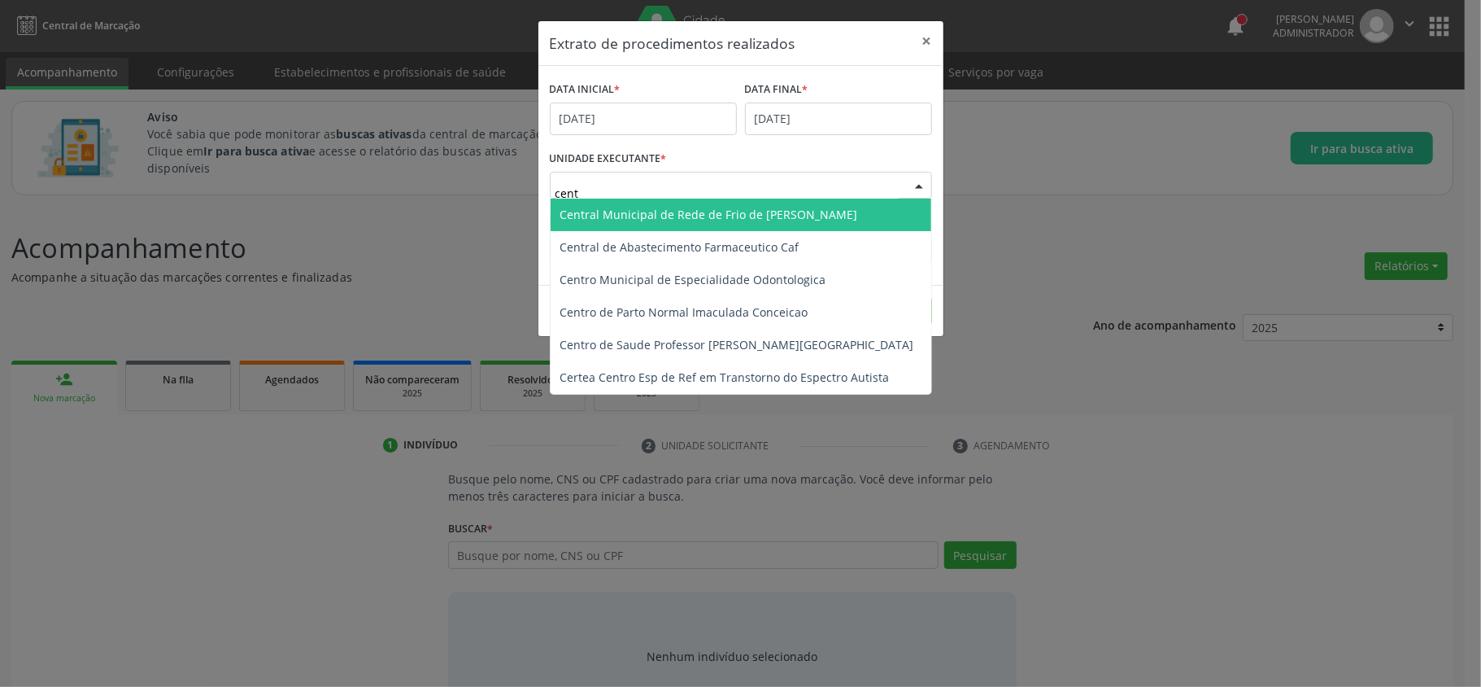
type input "centr"
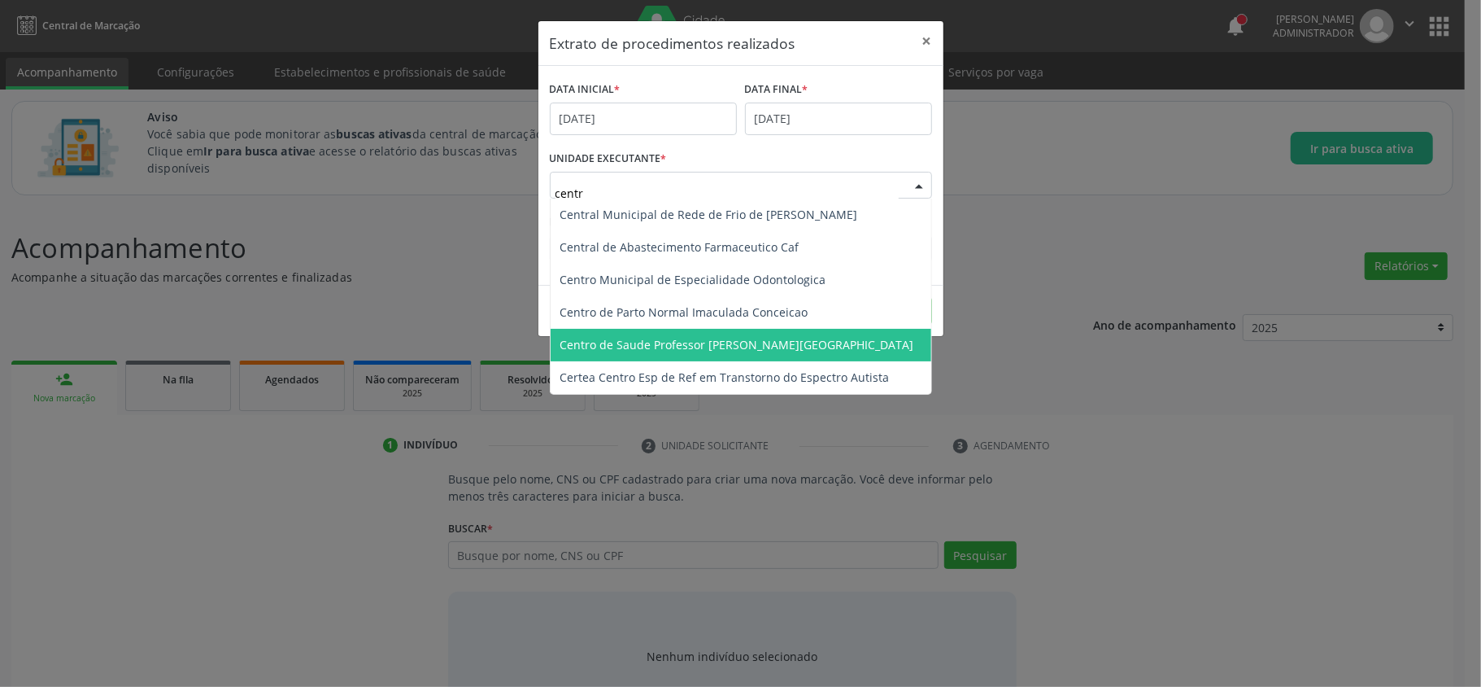
click at [669, 335] on span "Centro de Saude Professor [PERSON_NAME][GEOGRAPHIC_DATA]" at bounding box center [741, 345] width 381 height 33
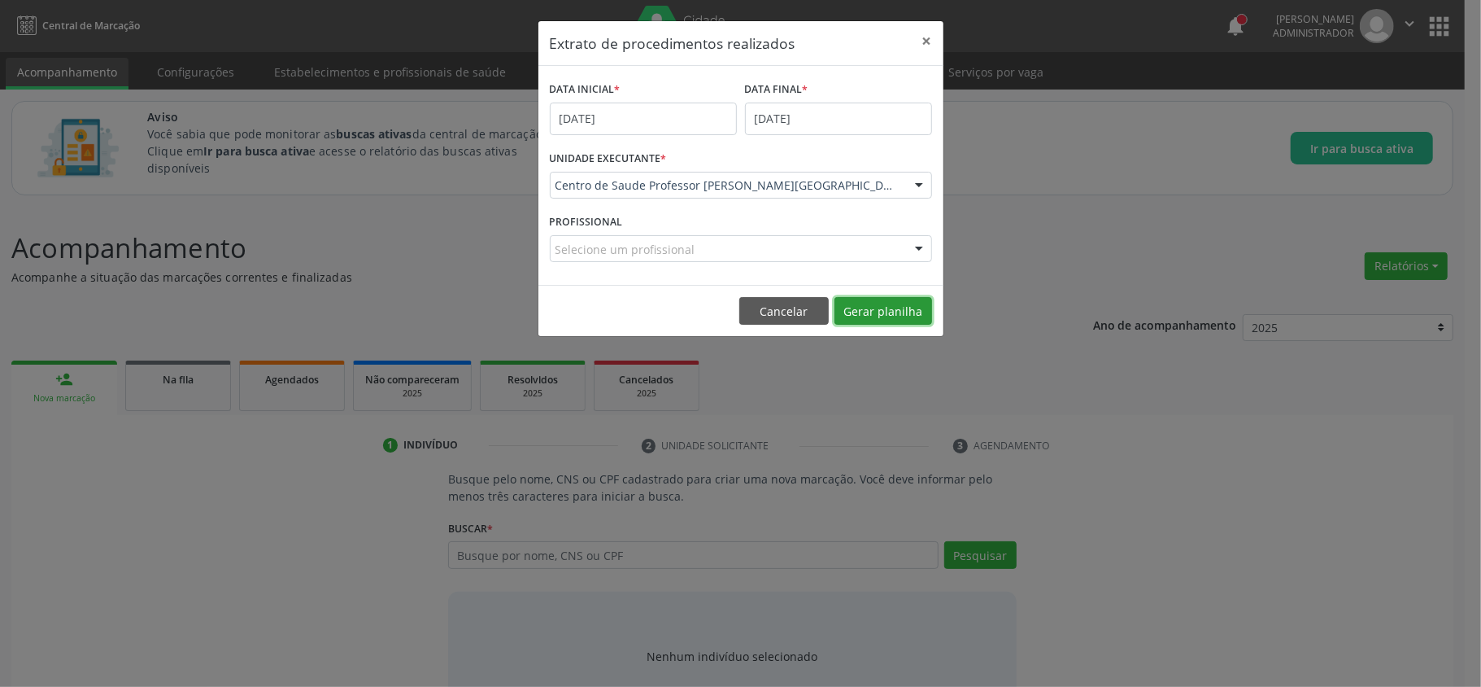
click at [900, 313] on button "Gerar planilha" at bounding box center [884, 311] width 98 height 28
drag, startPoint x: 555, startPoint y: 37, endPoint x: 870, endPoint y: 66, distance: 316.1
click at [869, 66] on div "Extrato de procedimentos realizados × DATA INICIAL * [DATE] DATA FINAL * [DATE]…" at bounding box center [741, 178] width 407 height 316
click at [928, 43] on button "×" at bounding box center [927, 41] width 33 height 40
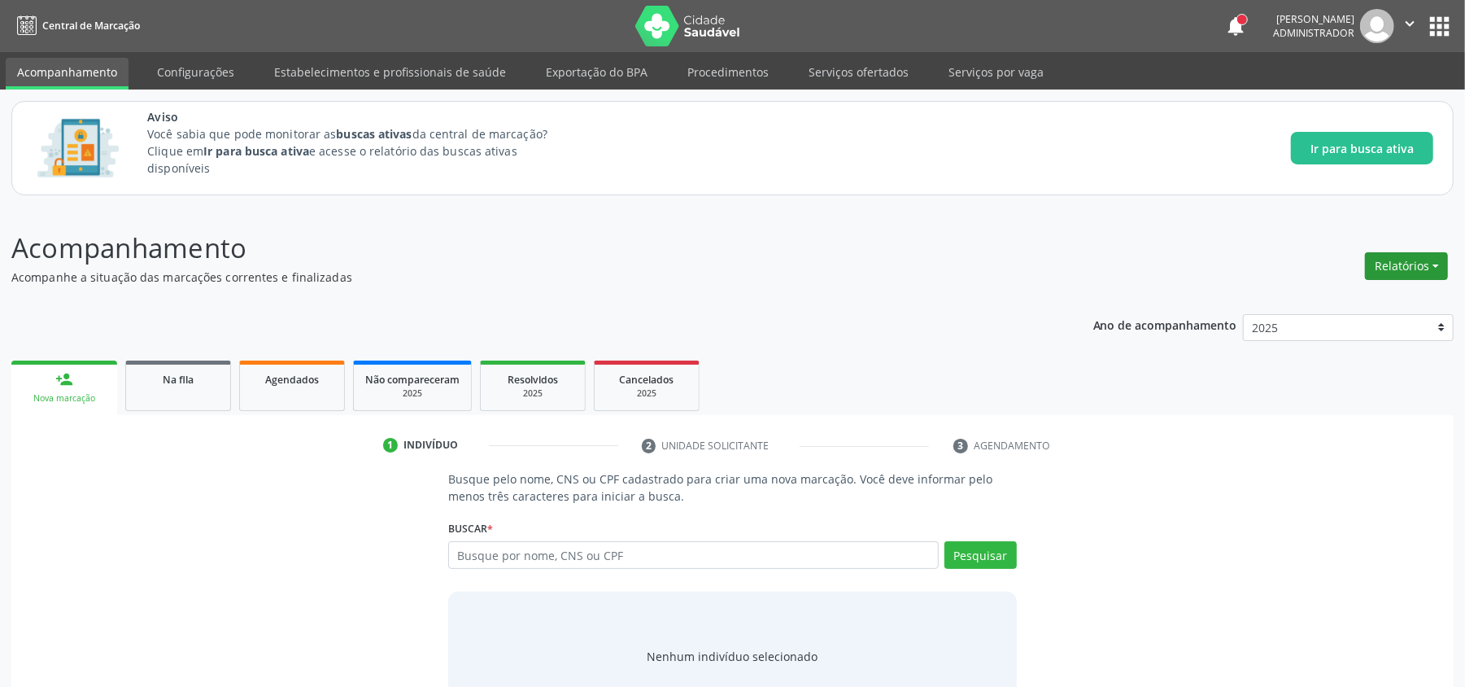
click at [1404, 271] on button "Relatórios" at bounding box center [1406, 266] width 83 height 28
drag, startPoint x: 528, startPoint y: 377, endPoint x: 556, endPoint y: 371, distance: 29.2
click at [528, 376] on span "Resolvidos" at bounding box center [533, 380] width 50 height 14
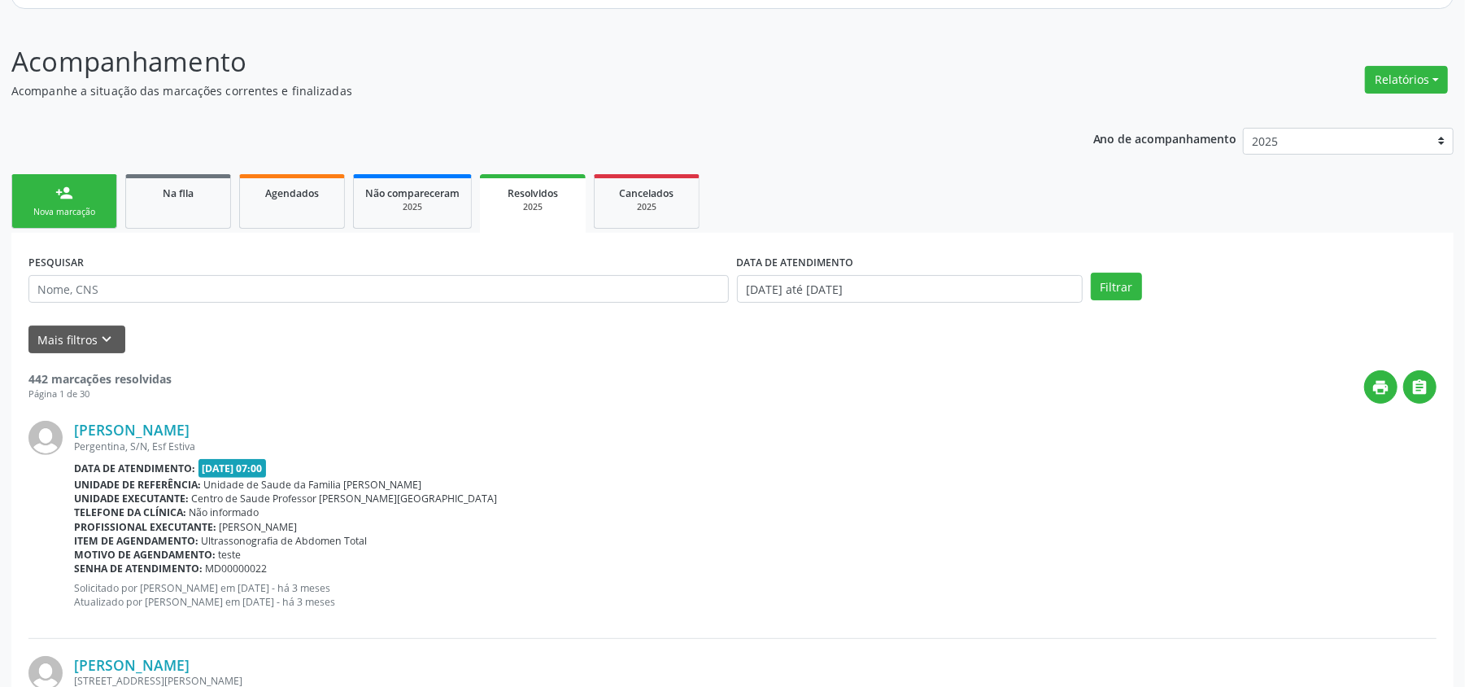
scroll to position [216, 0]
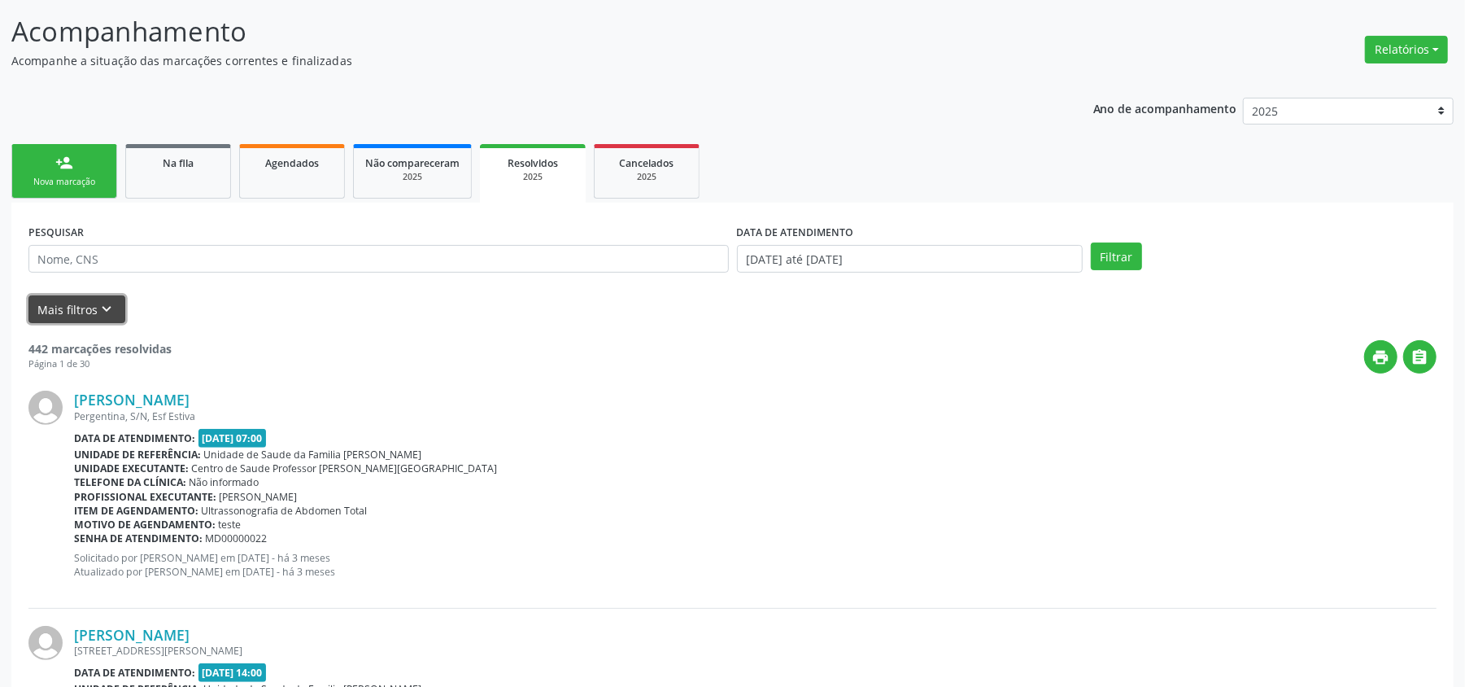
click at [108, 300] on icon "keyboard_arrow_down" at bounding box center [107, 309] width 18 height 18
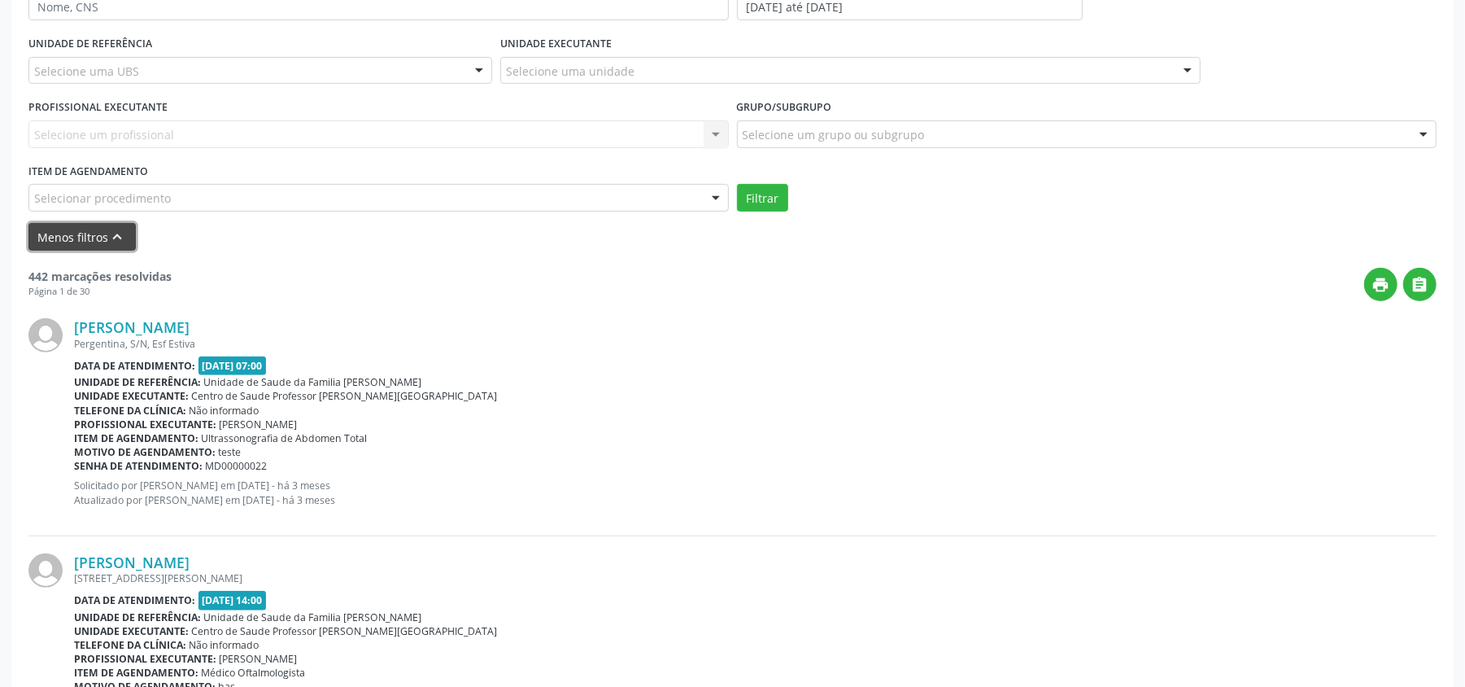
scroll to position [542, 0]
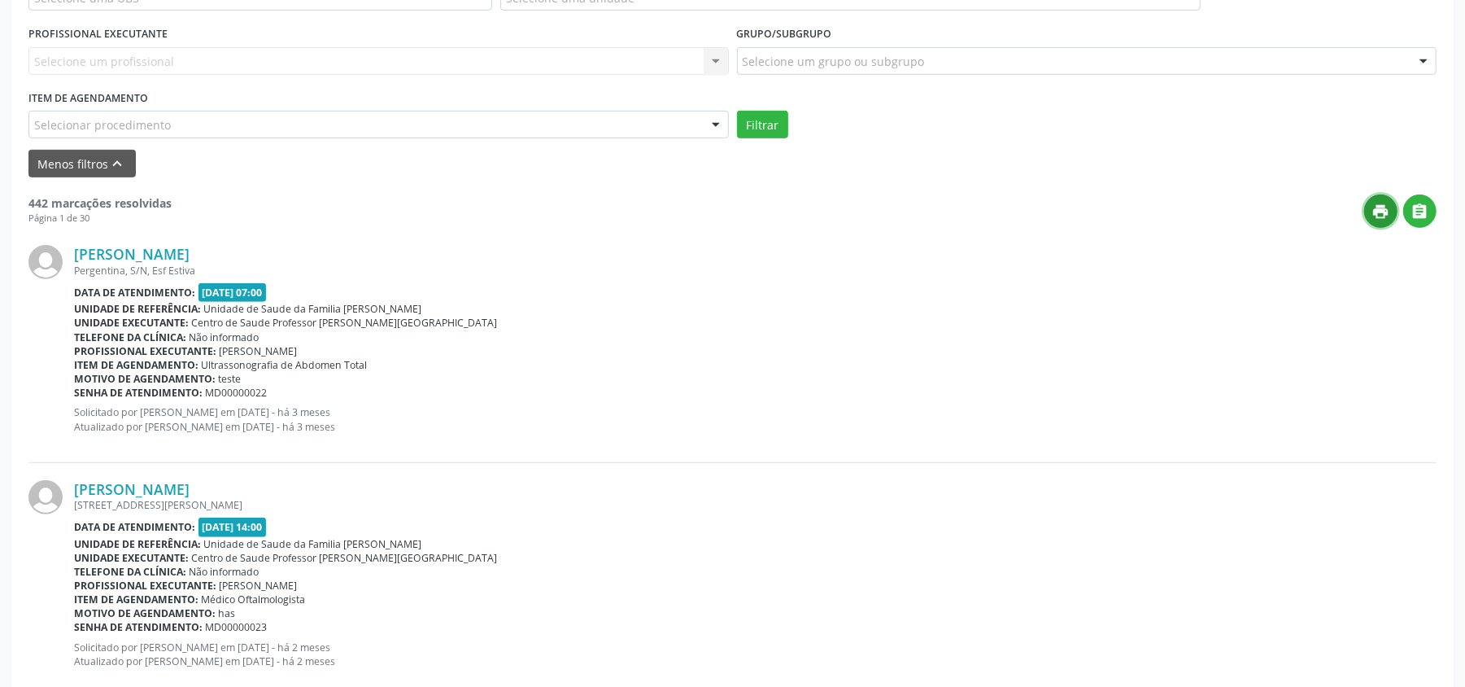
click at [1383, 221] on button "print" at bounding box center [1380, 210] width 33 height 33
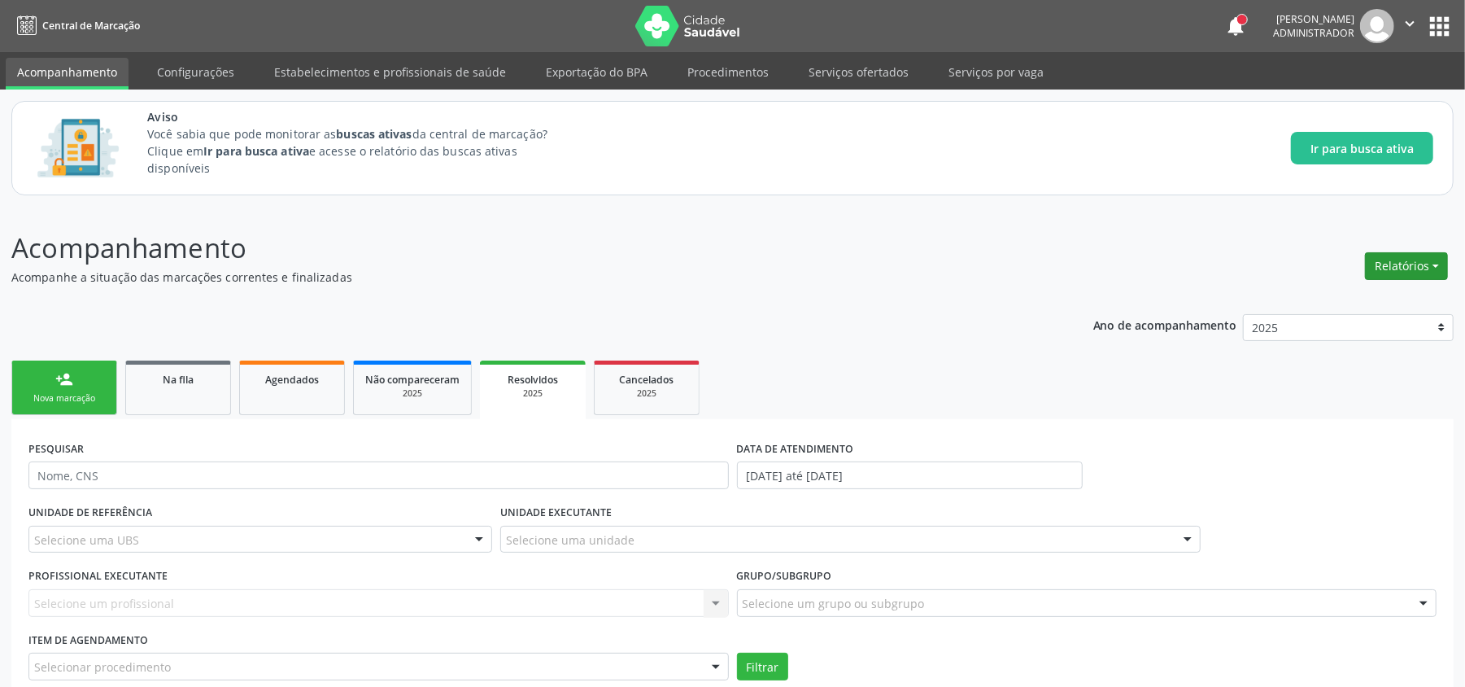
click at [1426, 259] on button "Relatórios" at bounding box center [1406, 266] width 83 height 28
click at [1328, 369] on link "Procedimentos realizados" at bounding box center [1361, 370] width 175 height 23
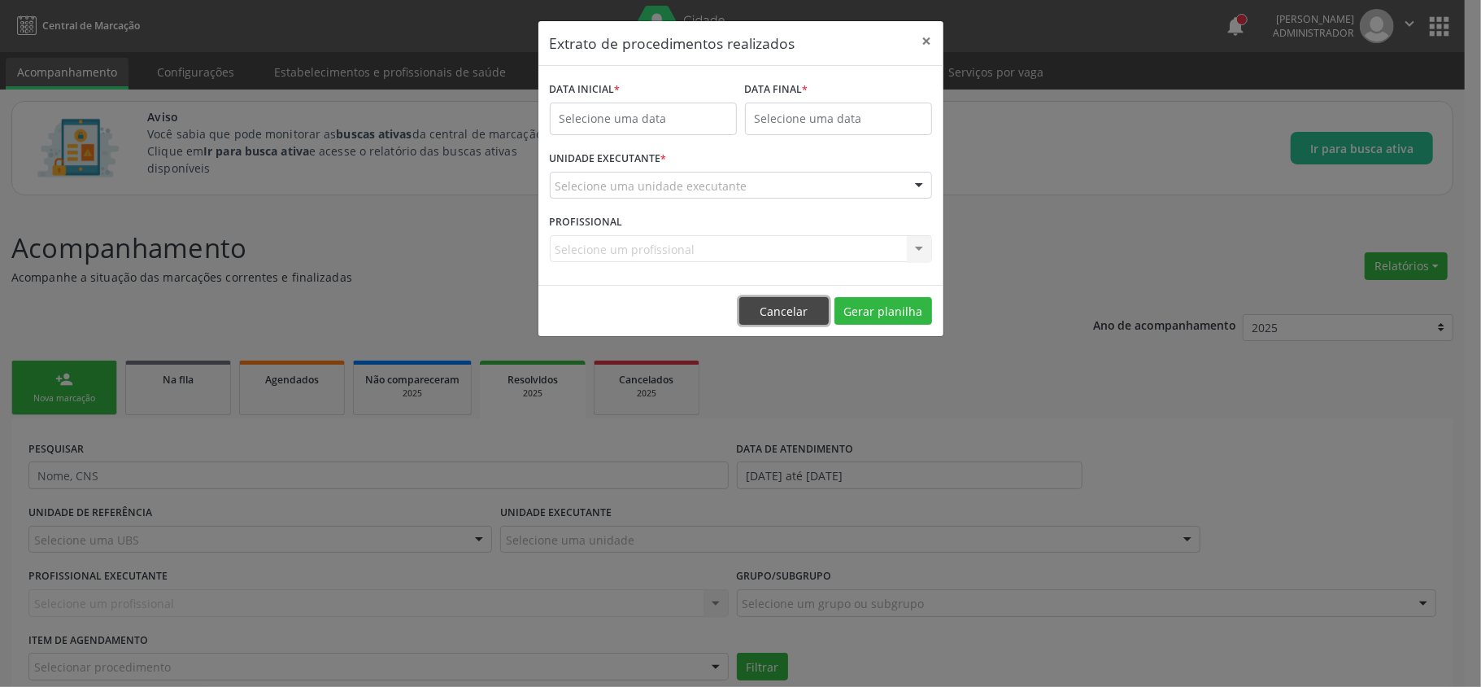
click at [781, 316] on button "Cancelar" at bounding box center [783, 311] width 89 height 28
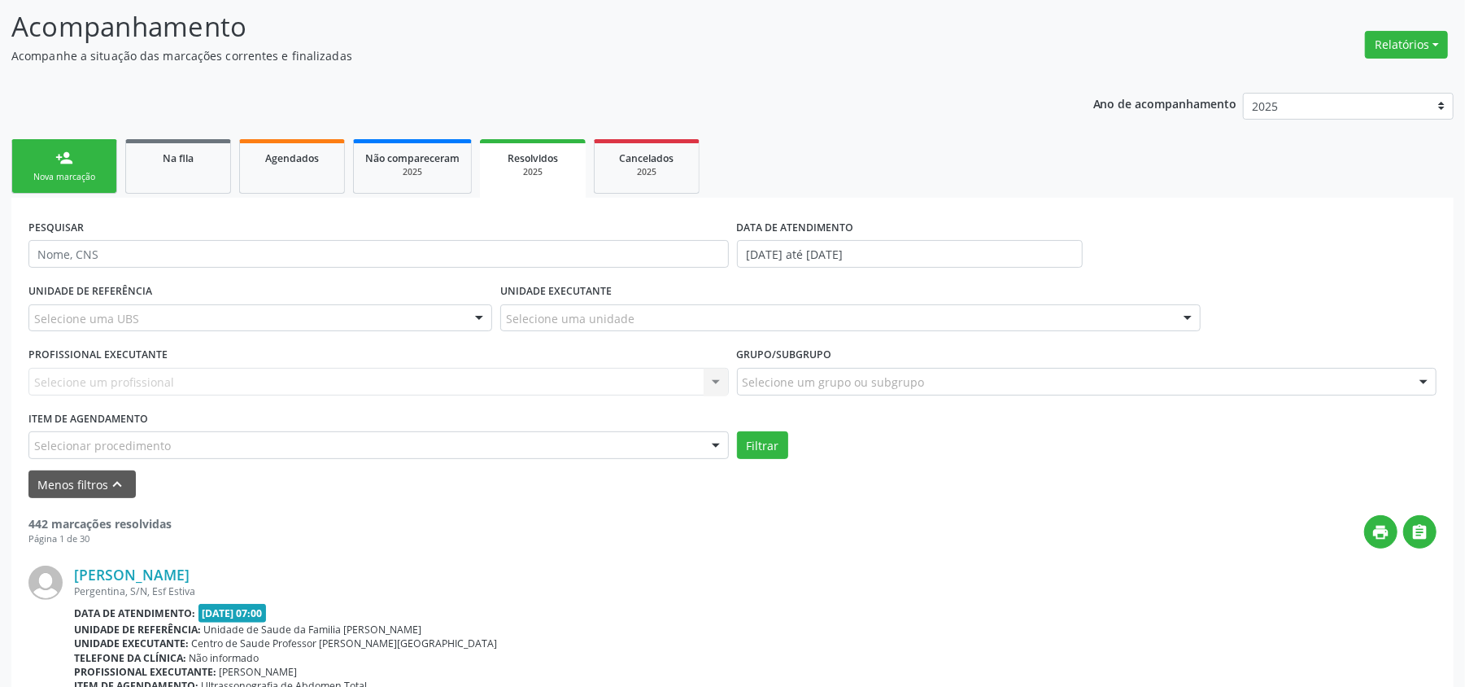
scroll to position [325, 0]
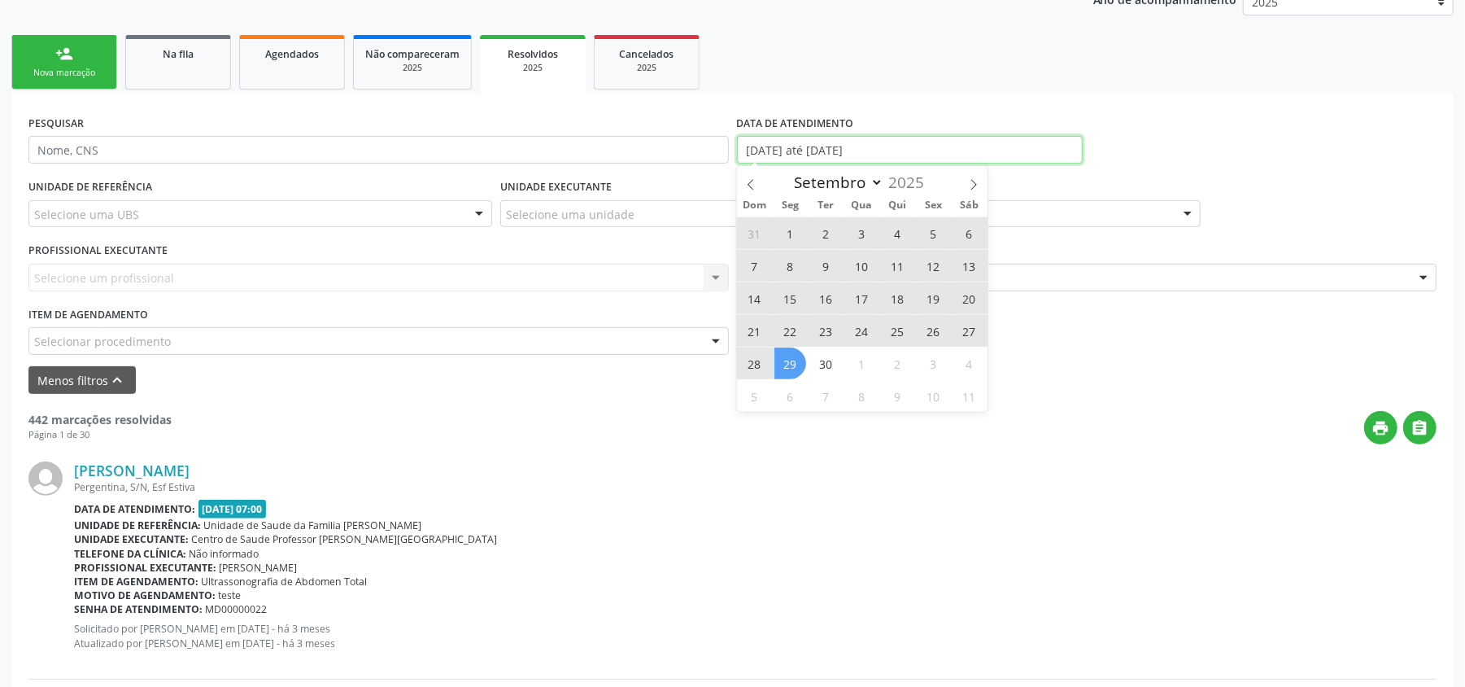
click at [851, 143] on input "[DATE] até [DATE]" at bounding box center [910, 150] width 346 height 28
click at [1198, 299] on div "Grupo/Subgrupo Selecione um grupo ou subgrupo Todos os grupos e subgrupos 01 - …" at bounding box center [1087, 269] width 708 height 63
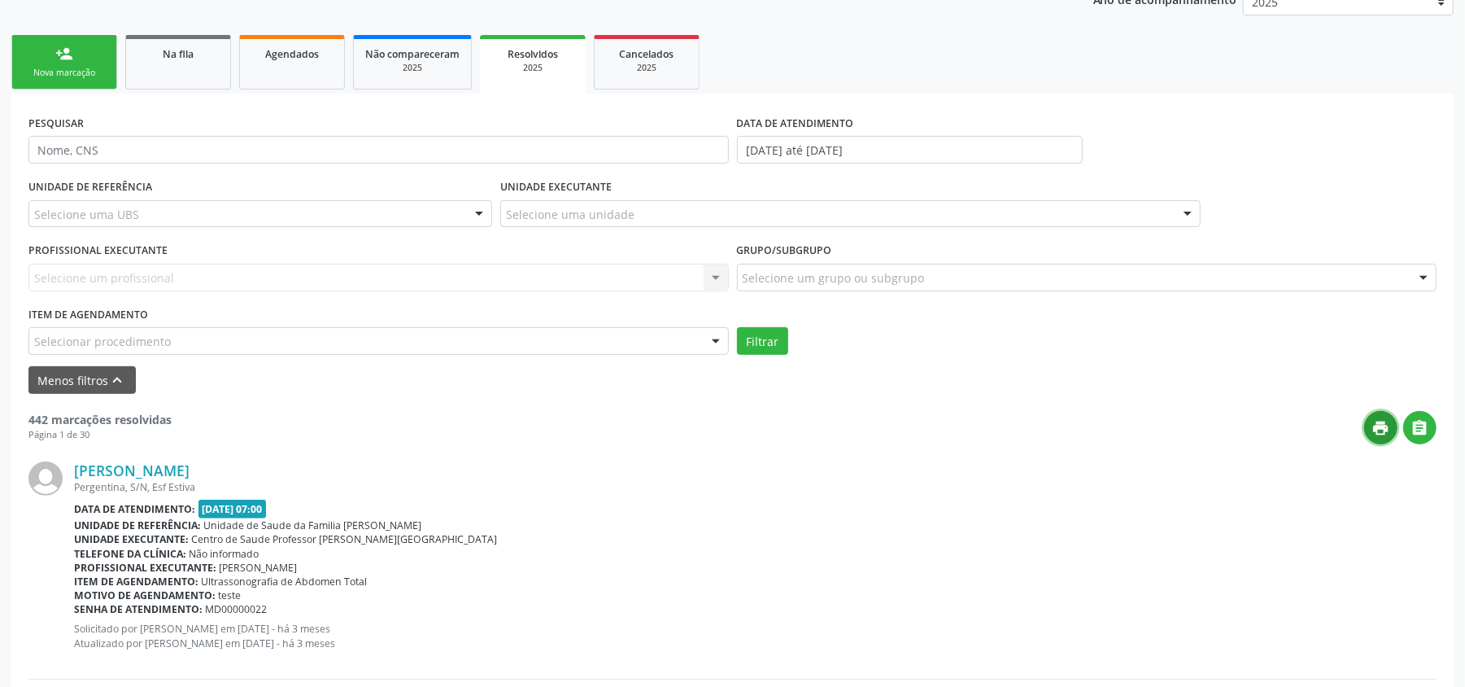
click at [1376, 430] on icon "print" at bounding box center [1381, 428] width 18 height 18
click at [1423, 427] on icon "" at bounding box center [1420, 428] width 18 height 18
click at [909, 351] on div "Filtrar" at bounding box center [1087, 341] width 708 height 28
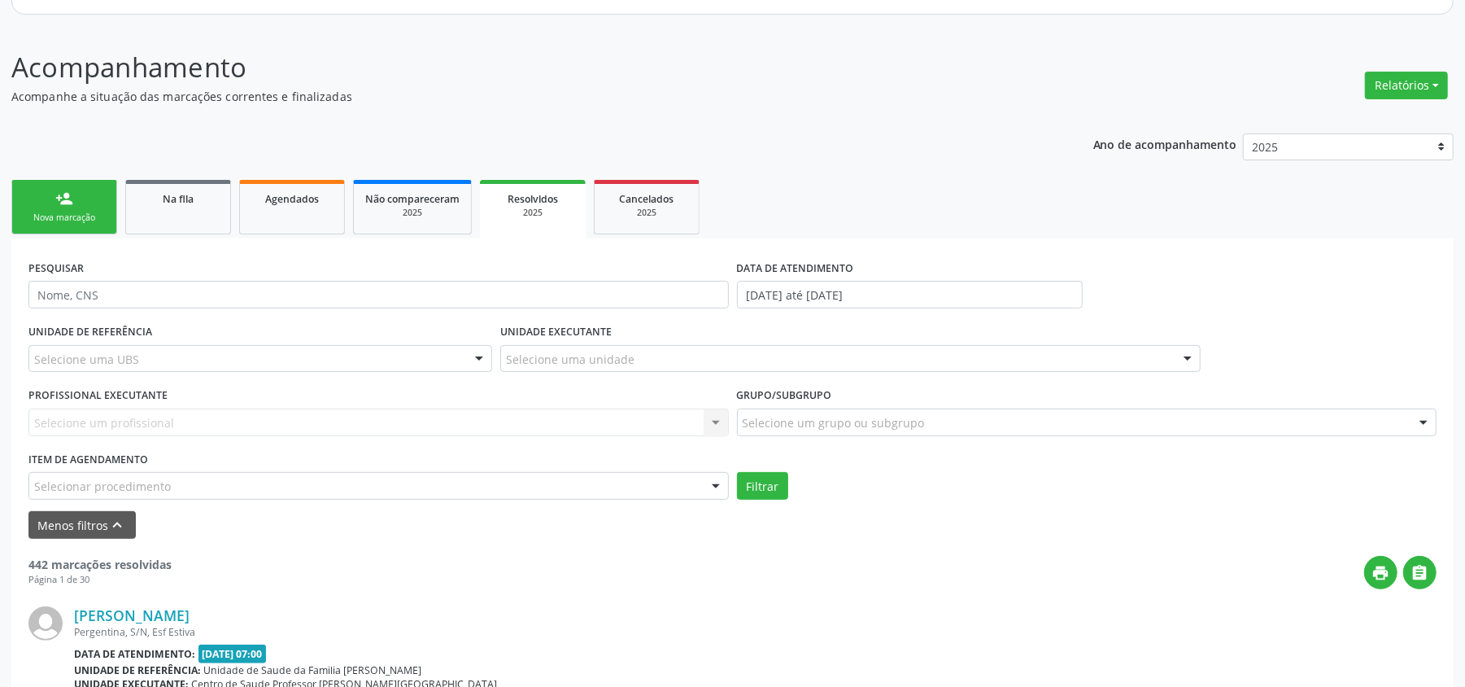
scroll to position [0, 0]
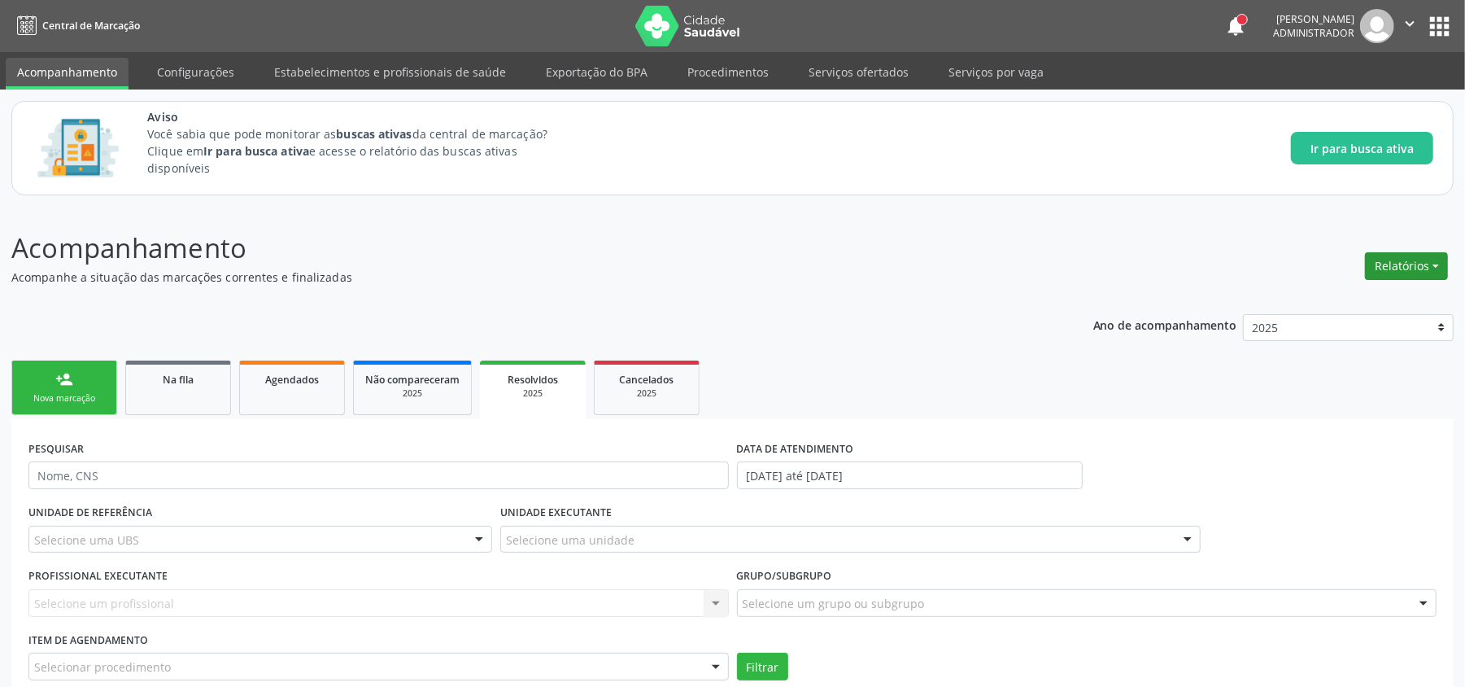
click at [1383, 261] on button "Relatórios" at bounding box center [1406, 266] width 83 height 28
click at [1342, 374] on link "Procedimentos realizados" at bounding box center [1361, 370] width 175 height 23
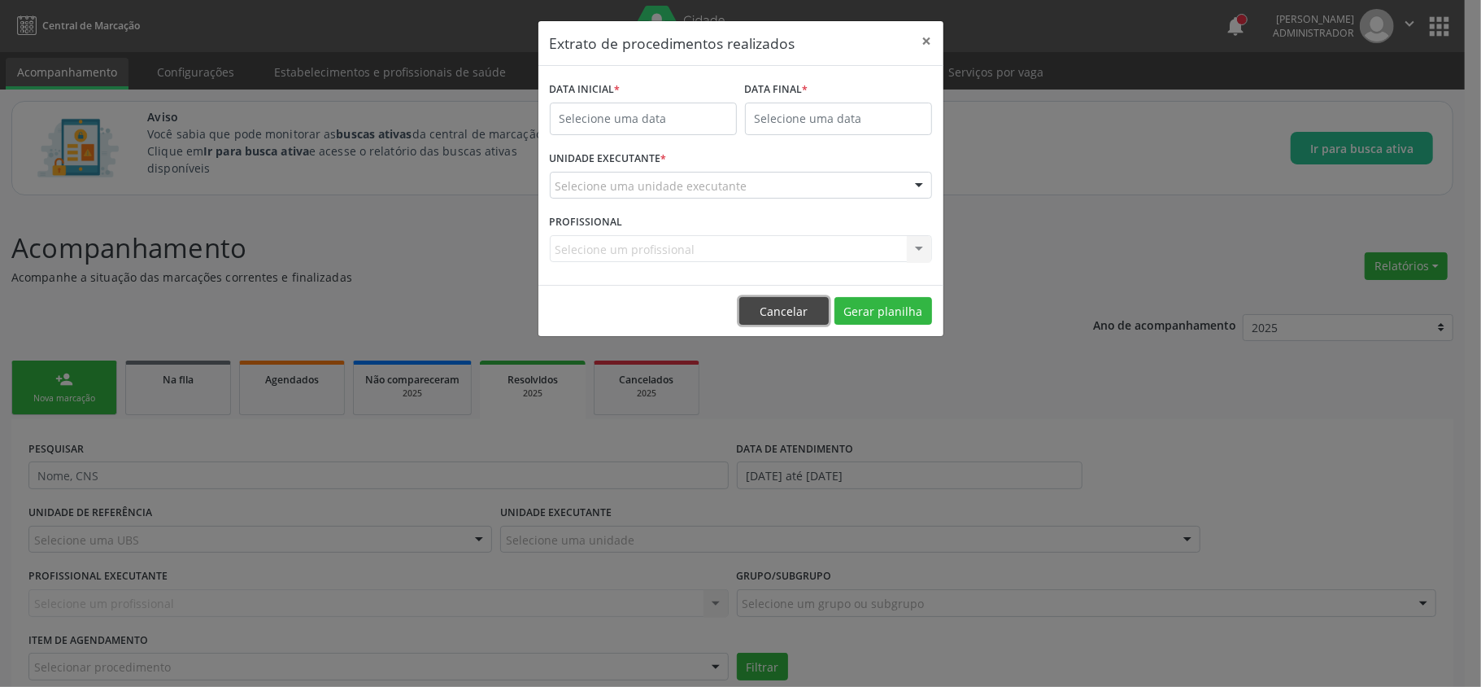
click at [785, 313] on button "Cancelar" at bounding box center [783, 311] width 89 height 28
